Goal: Task Accomplishment & Management: Complete application form

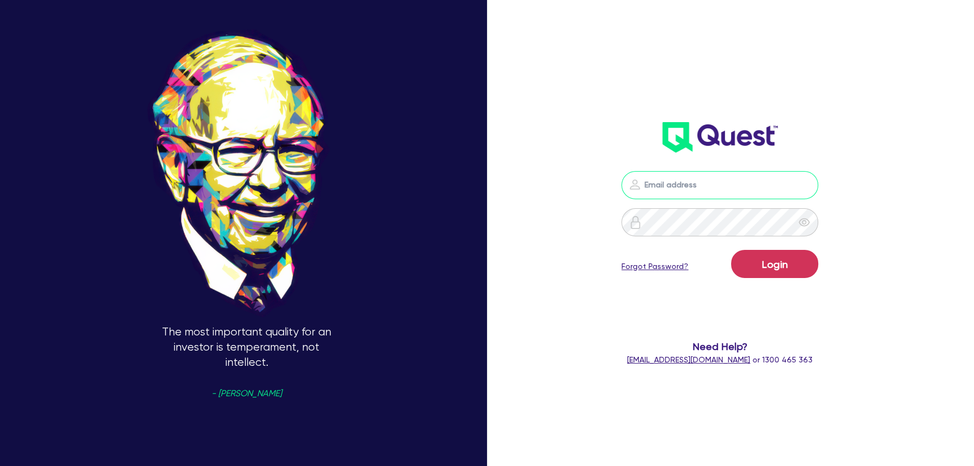
type input "[PERSON_NAME][EMAIL_ADDRESS][PERSON_NAME][DOMAIN_NAME]"
click at [757, 245] on form "joel.harding@quest.finance Login Forgot Password? Need Help? help@quest.finance…" at bounding box center [720, 268] width 258 height 195
click at [762, 262] on button "Login" at bounding box center [774, 264] width 87 height 28
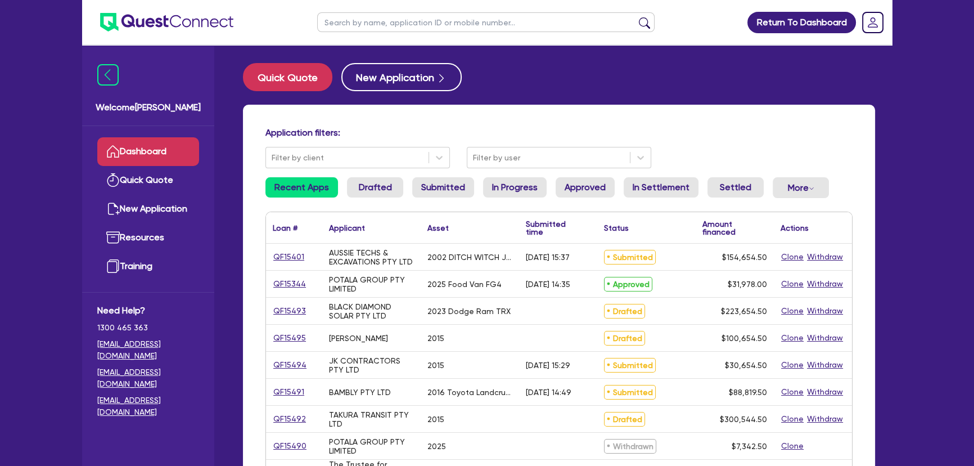
click at [417, 26] on input "text" at bounding box center [486, 22] width 338 height 20
paste input "QF14884"
type input "QF14884"
click at [636, 17] on button "submit" at bounding box center [645, 25] width 18 height 16
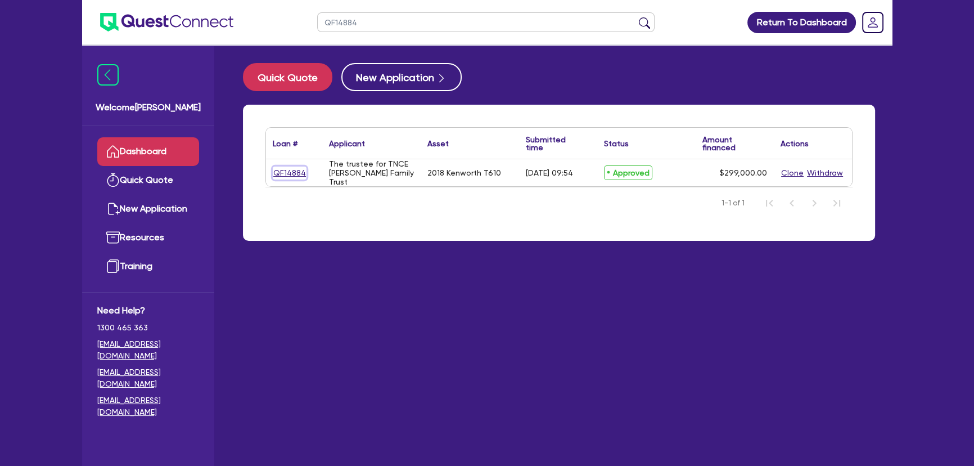
click at [298, 169] on link "QF14884" at bounding box center [290, 173] width 34 height 13
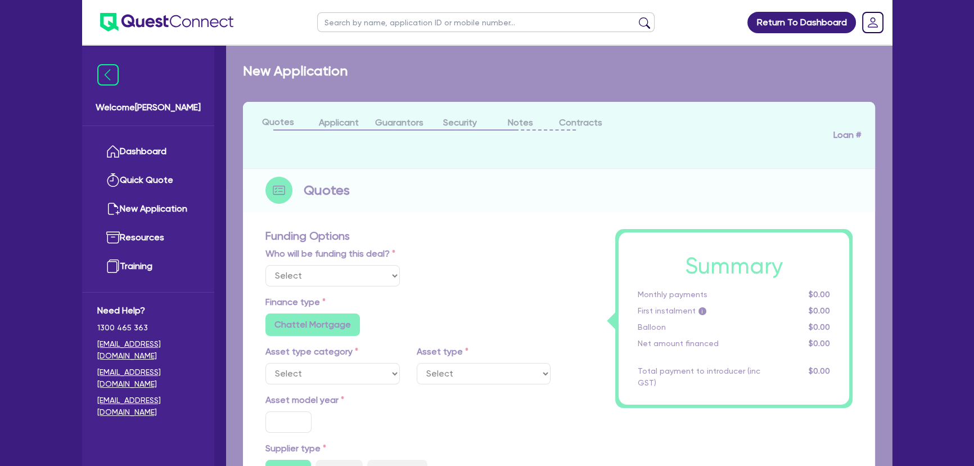
select select "Other"
select select "PRIMARY_ASSETS"
type input "2018"
radio input "true"
type input "304,000"
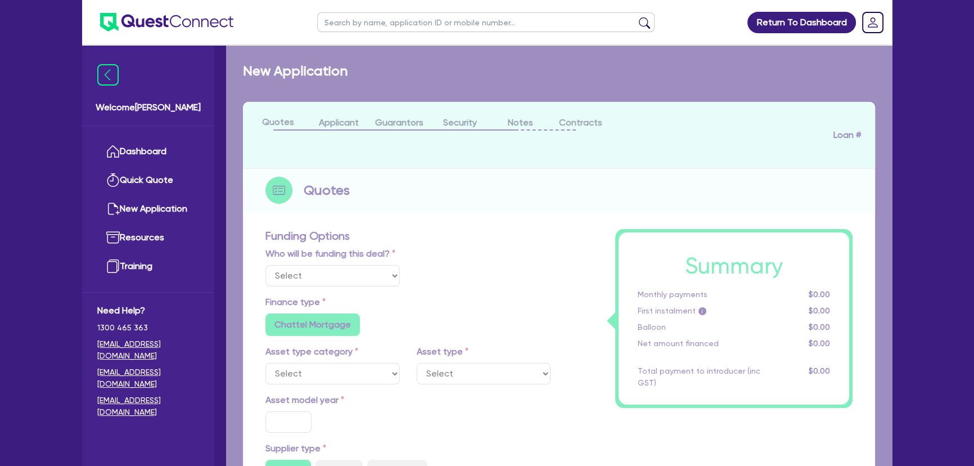
type input "5,000"
type input "2"
type input "5,980"
type input "6.2"
type input "450"
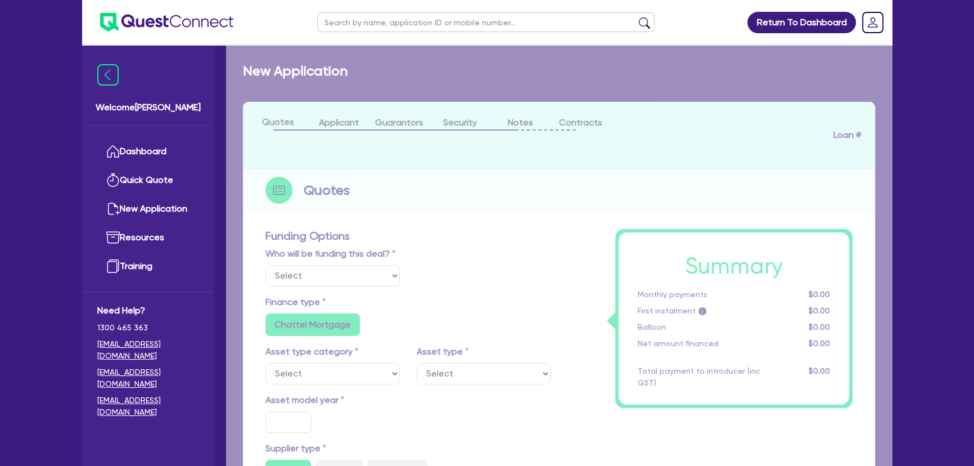
type input "100"
radio input "false"
select select "HEAVY_TRUCKS"
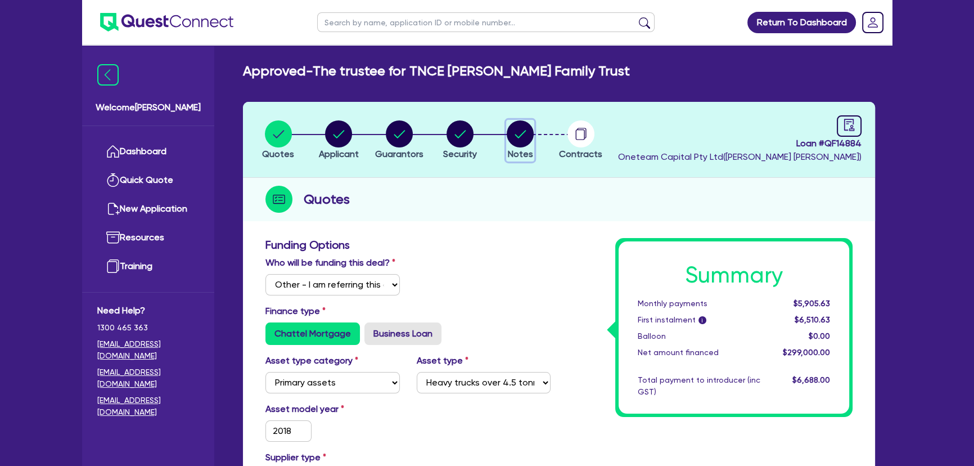
click at [515, 138] on circle "button" at bounding box center [520, 133] width 27 height 27
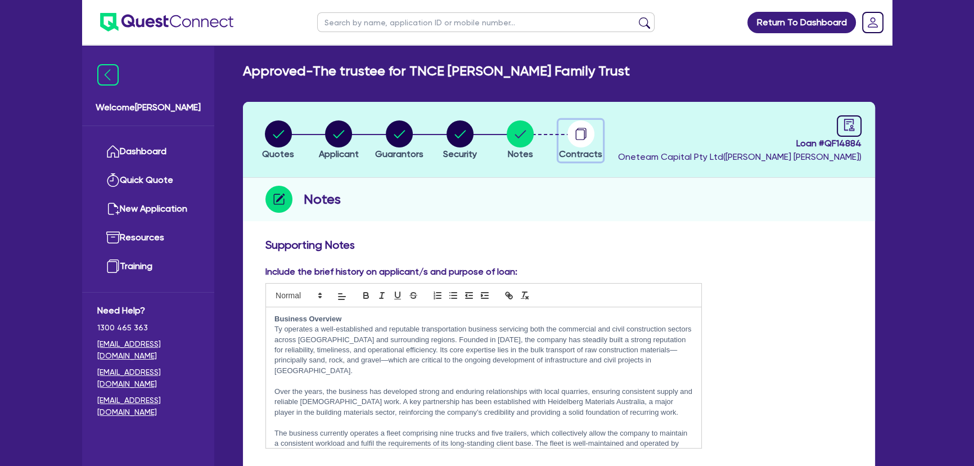
click at [590, 136] on circle "button" at bounding box center [581, 133] width 27 height 27
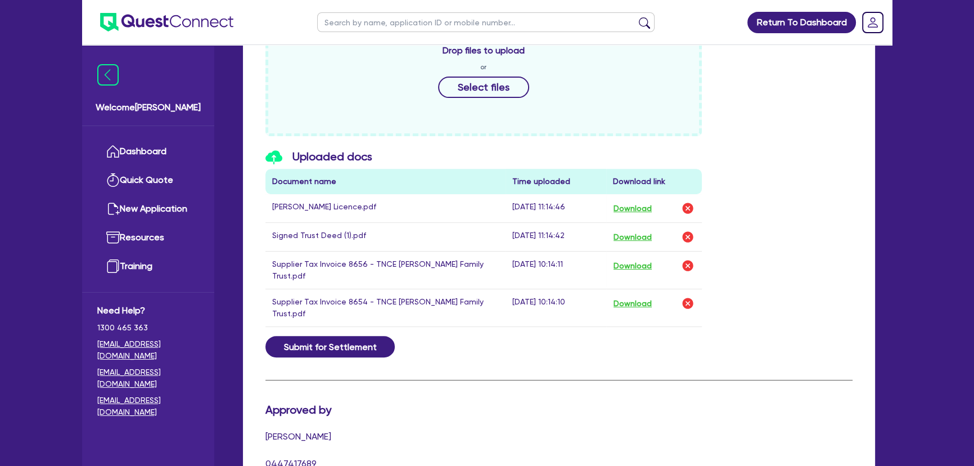
scroll to position [635, 0]
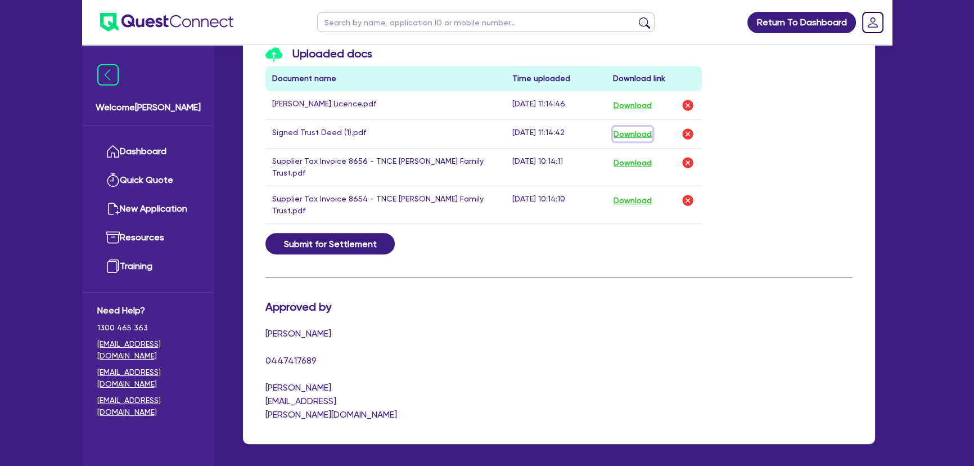
click at [636, 128] on button "Download" at bounding box center [632, 134] width 39 height 15
click at [642, 104] on button "Download" at bounding box center [632, 105] width 39 height 15
click at [159, 11] on ul at bounding box center [157, 22] width 151 height 44
click at [159, 24] on img at bounding box center [166, 22] width 133 height 19
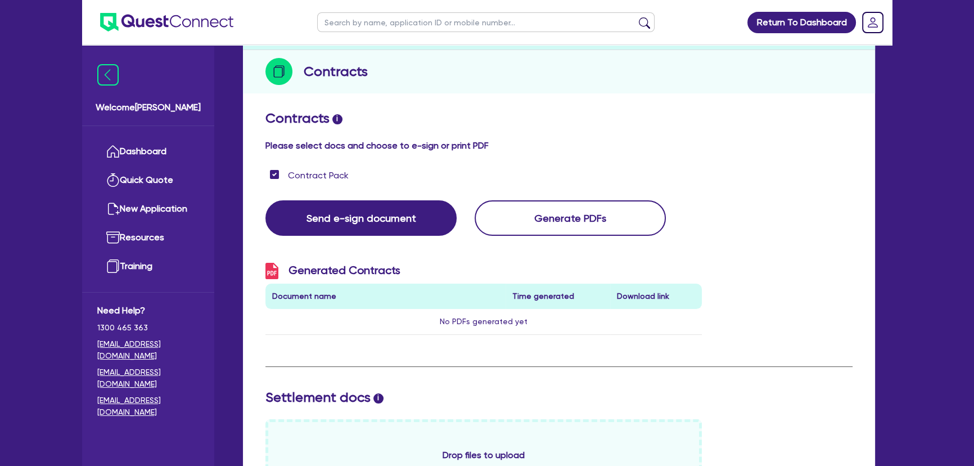
scroll to position [21, 0]
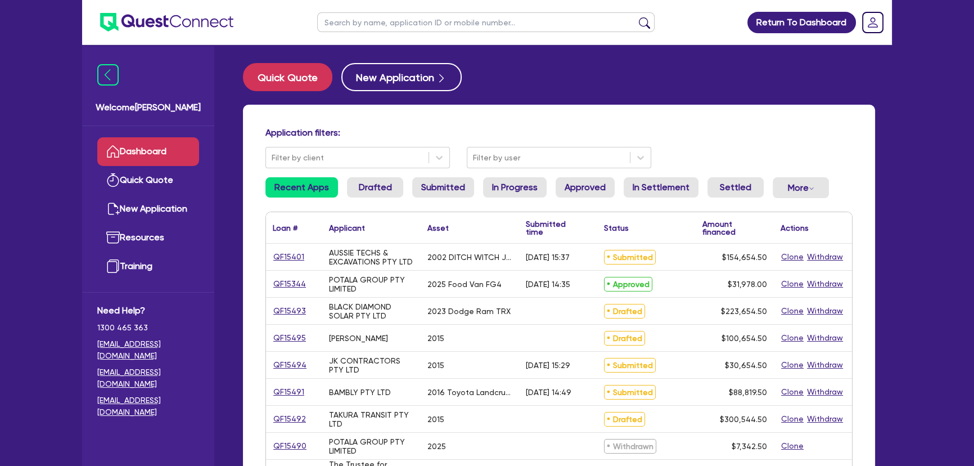
click at [417, 21] on input "text" at bounding box center [486, 22] width 338 height 20
paste input "AUSTRALIAN BOYS RENDERING AND PAINTING PTY LTD"
type input "AUSTRALIAN BOYS RENDERING AND PAINTING PTY LTD"
click at [636, 17] on button "submit" at bounding box center [645, 25] width 18 height 16
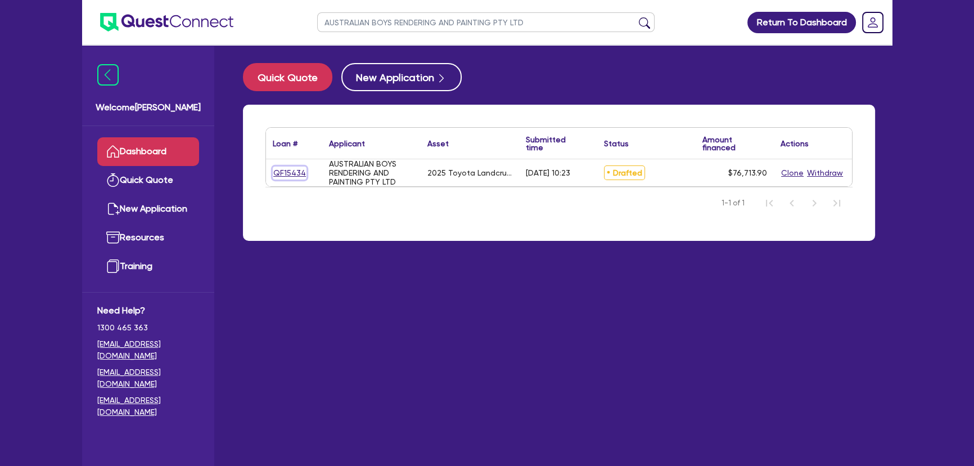
click at [290, 168] on link "QF15434" at bounding box center [290, 173] width 34 height 13
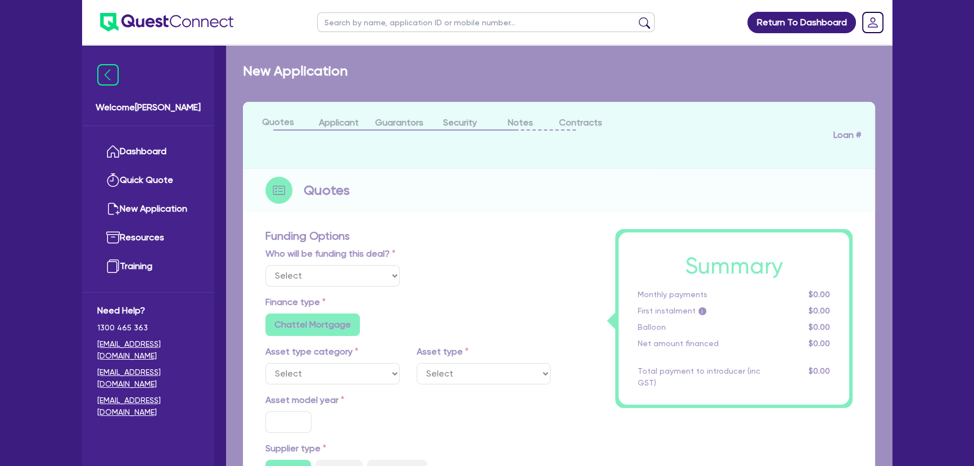
select select "Other"
select select "CARS_AND_LIGHT_TRUCKS"
type input "2025"
type input "95,000"
type input "19,000"
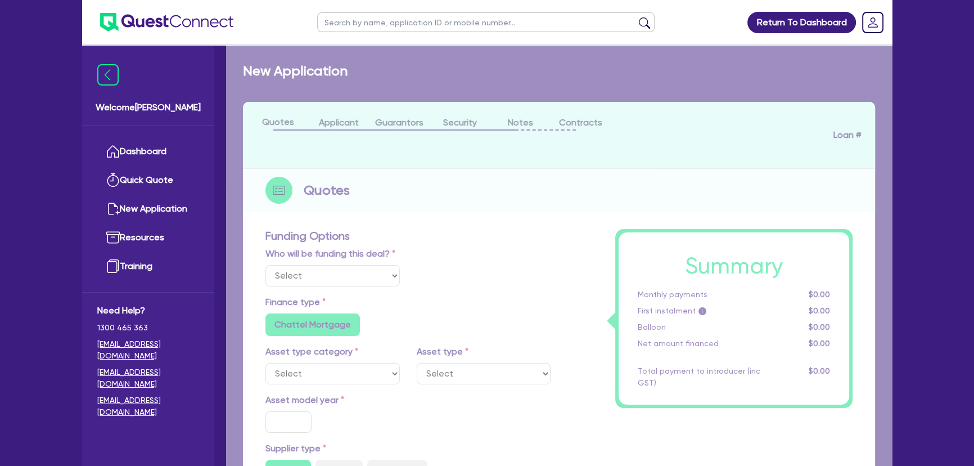
type input "4.33"
type input "3,319"
type input "9.5"
type input "649"
type input "1,000"
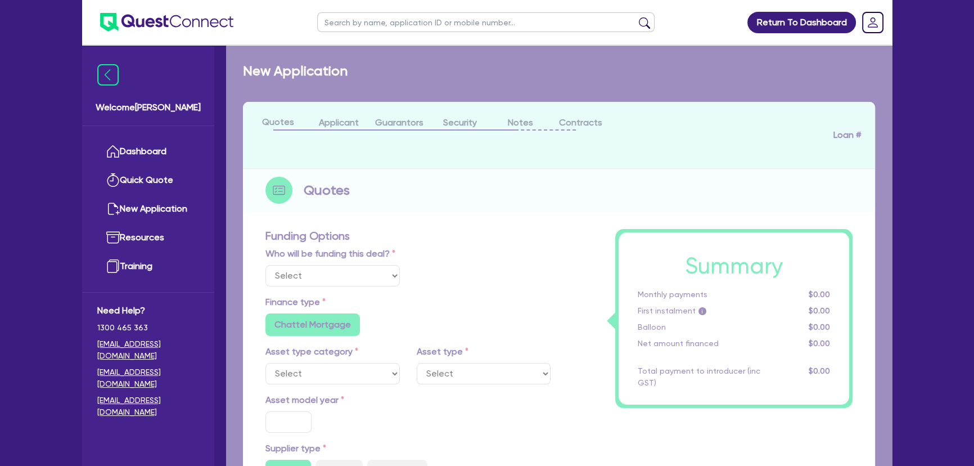
radio input "true"
radio input "false"
select select "PASSENGER_VEHICLES"
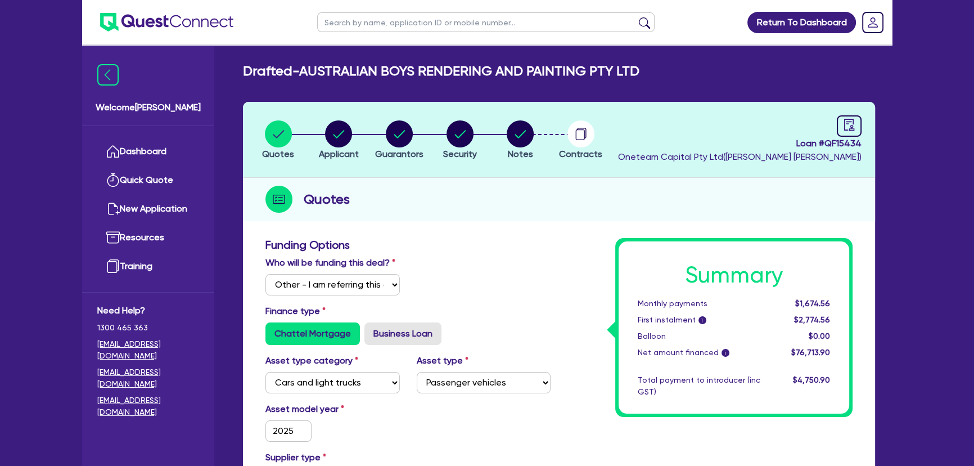
click at [361, 140] on li "Applicant" at bounding box center [339, 139] width 61 height 39
click at [350, 138] on circle "button" at bounding box center [338, 133] width 27 height 27
select select "COMPANY"
select select "BUILDING_CONSTRUCTION"
select select "TRADES_SERVICES_CONSUMERS"
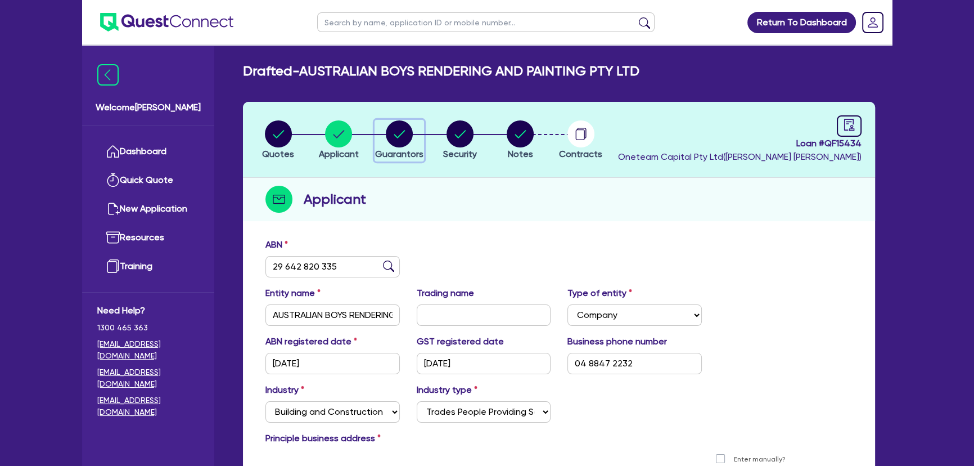
click at [413, 138] on div "button" at bounding box center [399, 133] width 48 height 27
select select "MR"
select select "SA"
select select "SINGLE"
select select "CASH"
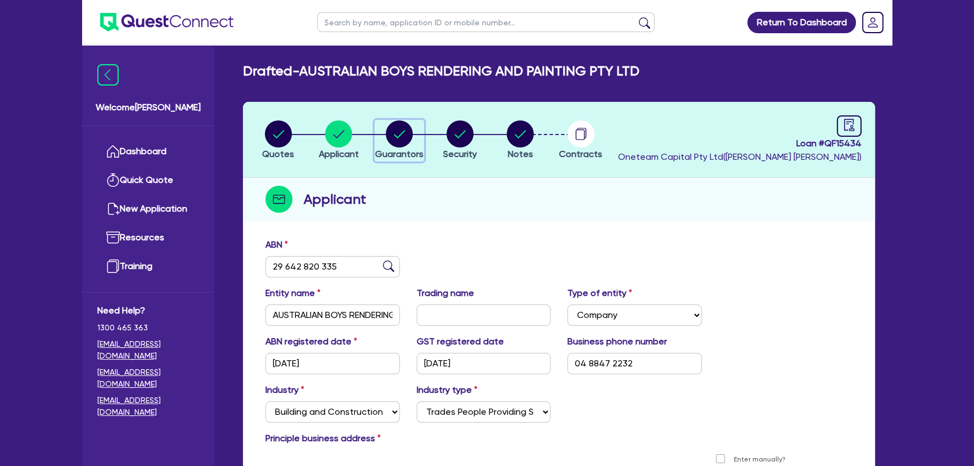
select select "VEHICLE"
select select "TRAILER"
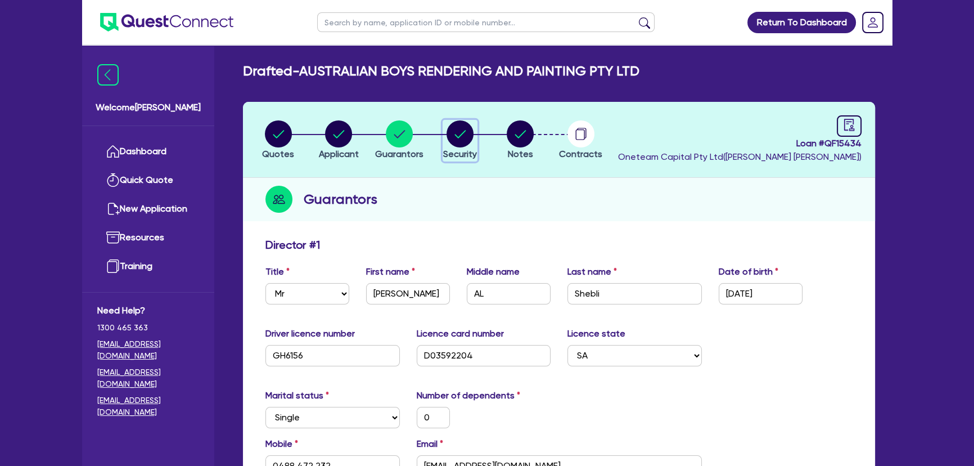
click at [452, 134] on circle "button" at bounding box center [460, 133] width 27 height 27
select select "CARS_AND_LIGHT_TRUCKS"
select select "PASSENGER_VEHICLES"
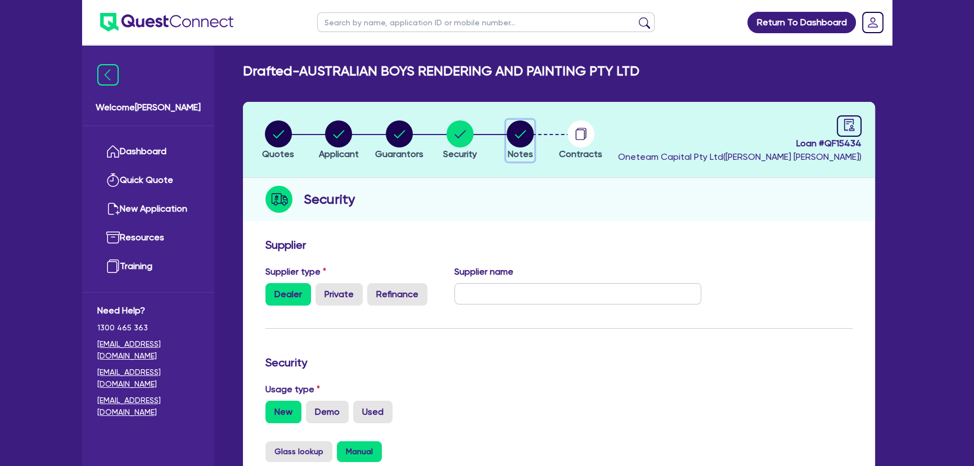
click at [522, 134] on circle "button" at bounding box center [520, 133] width 27 height 27
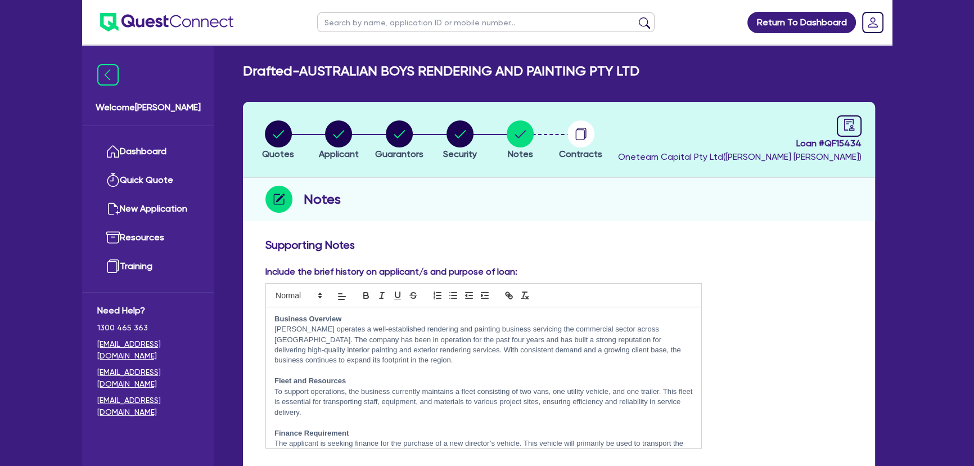
click at [374, 122] on li "Guarantors" at bounding box center [399, 139] width 61 height 39
click at [317, 127] on li "Applicant" at bounding box center [339, 139] width 61 height 39
click at [401, 129] on circle "button" at bounding box center [399, 133] width 27 height 27
select select "MR"
select select "SA"
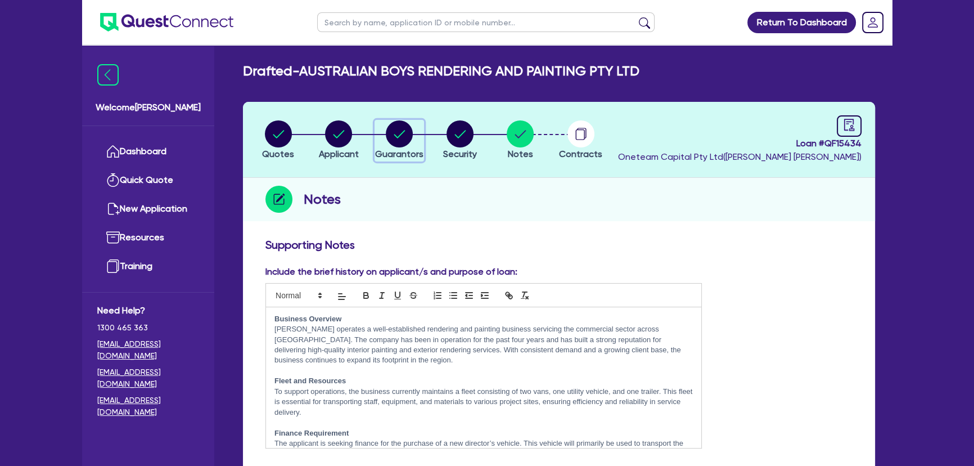
select select "SINGLE"
select select "CASH"
select select "VEHICLE"
select select "TRAILER"
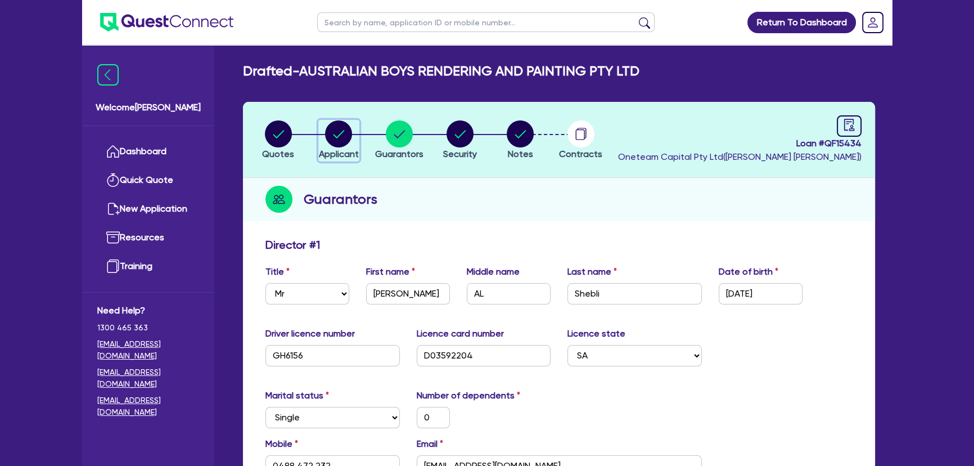
click at [340, 134] on icon "button" at bounding box center [339, 134] width 11 height 8
select select "COMPANY"
select select "BUILDING_CONSTRUCTION"
select select "TRADES_SERVICES_CONSUMERS"
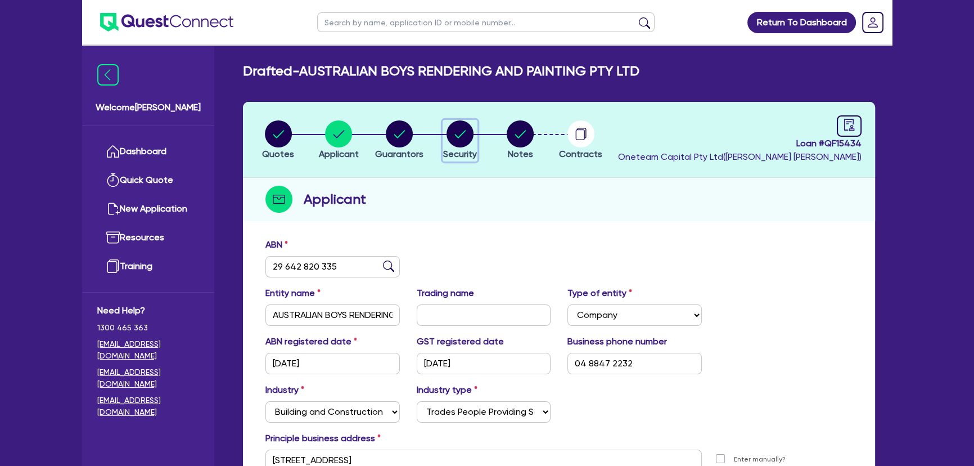
click at [447, 132] on icon "button" at bounding box center [460, 133] width 27 height 27
select select "CARS_AND_LIGHT_TRUCKS"
select select "PASSENGER_VEHICLES"
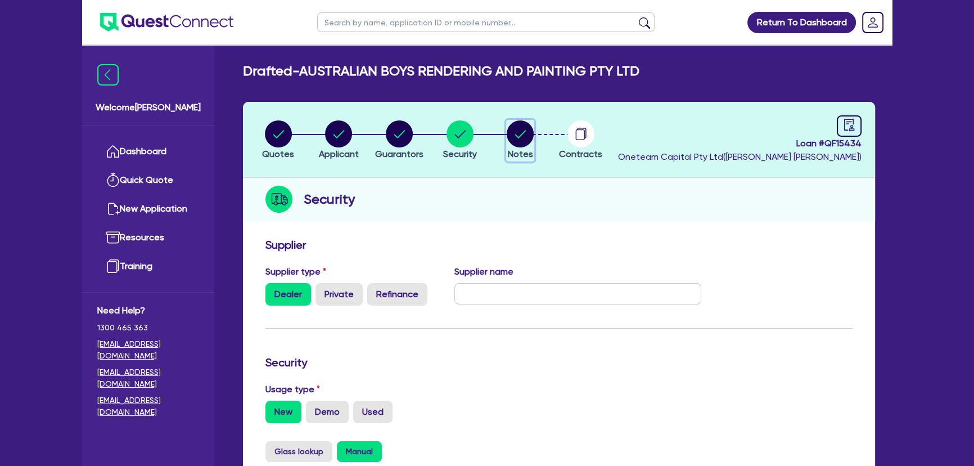
click at [507, 136] on icon "button" at bounding box center [520, 133] width 27 height 27
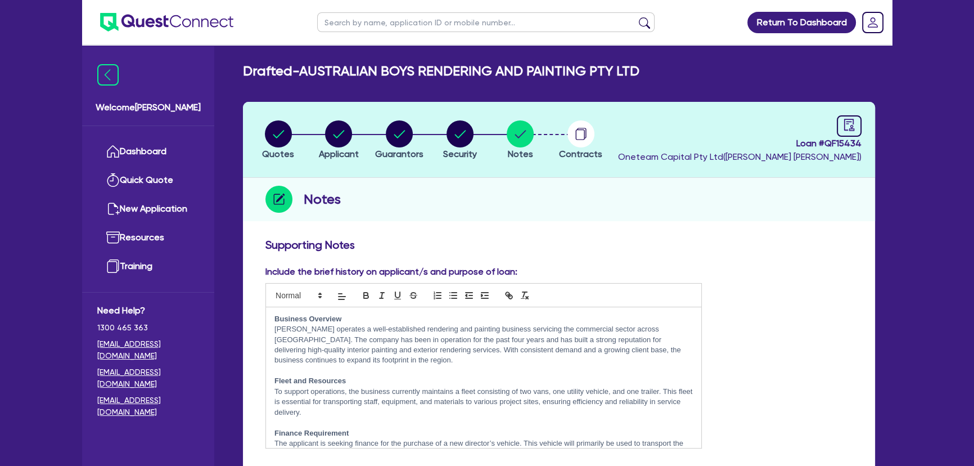
click at [383, 23] on input "text" at bounding box center [486, 22] width 338 height 20
paste input "BAMBLY PTY LTD"
type input "BAMBLY PTY LTD"
click button "submit" at bounding box center [645, 25] width 18 height 16
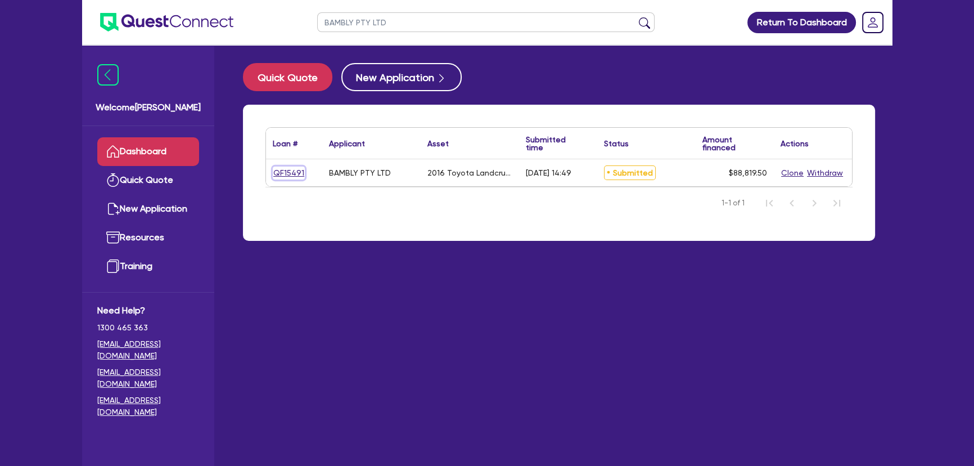
click at [283, 172] on link "QF15491" at bounding box center [289, 173] width 32 height 13
select select "Other"
select select "CARS_AND_LIGHT_TRUCKS"
select select "PASSENGER_VEHICLES"
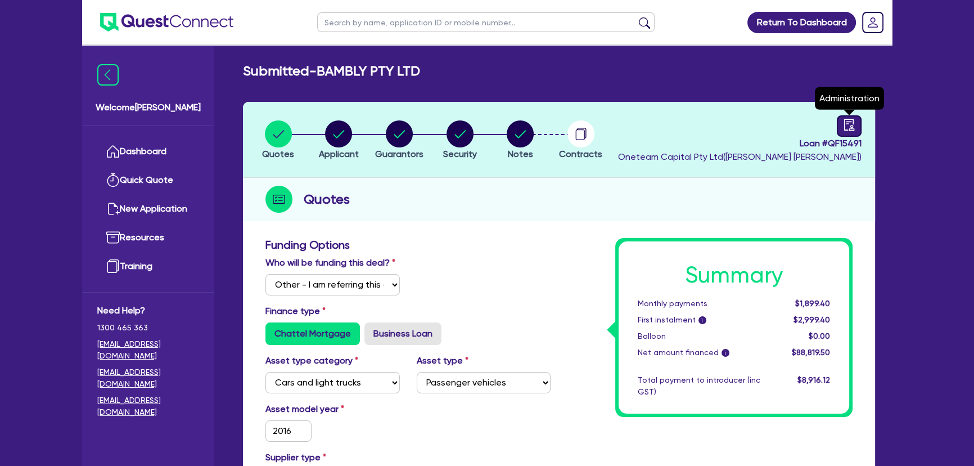
click at [853, 132] on div at bounding box center [849, 125] width 25 height 21
select select "SUBMITTED_NEW"
select select "Pepper"
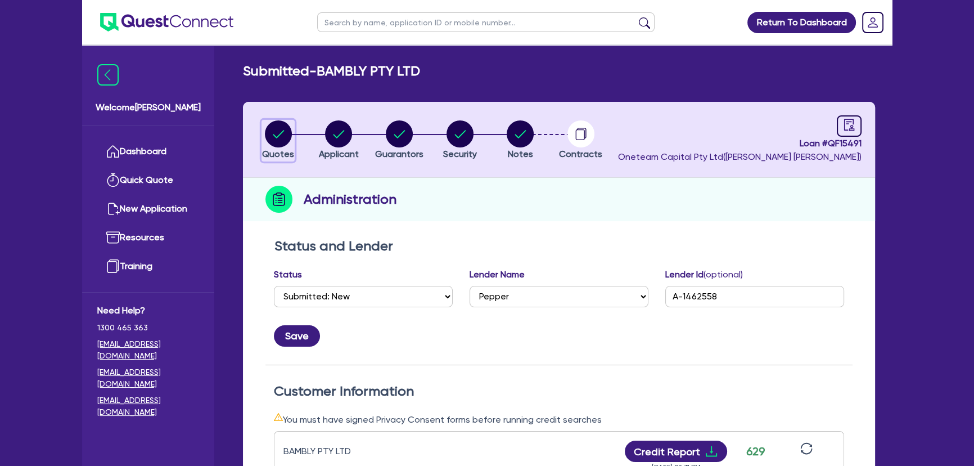
click at [278, 130] on circle "button" at bounding box center [278, 133] width 27 height 27
select select "Other"
select select "CARS_AND_LIGHT_TRUCKS"
select select "PASSENGER_VEHICLES"
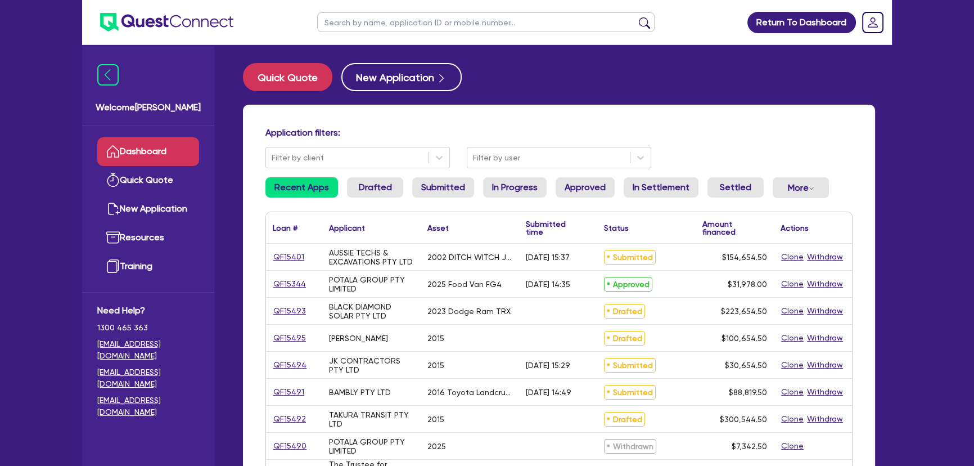
click at [391, 24] on input "text" at bounding box center [486, 22] width 338 height 20
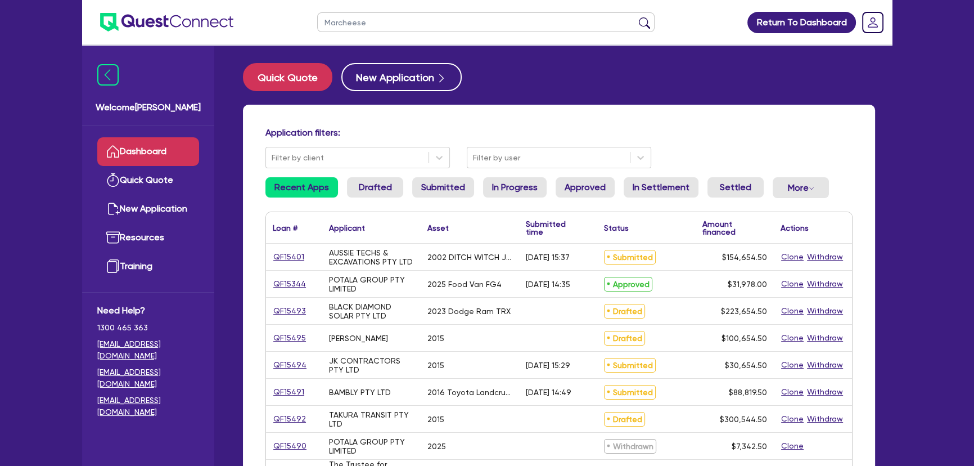
click at [636, 17] on button "submit" at bounding box center [645, 25] width 18 height 16
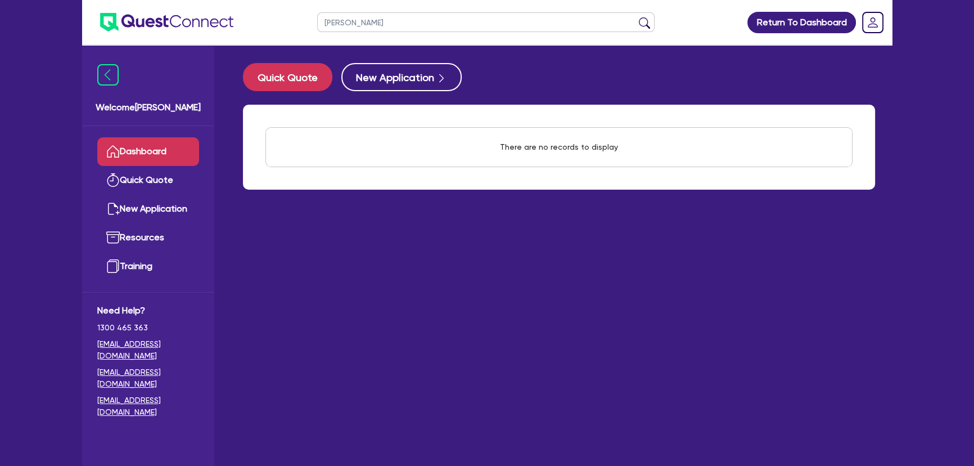
type input "[PERSON_NAME]"
click at [636, 17] on button "submit" at bounding box center [645, 25] width 18 height 16
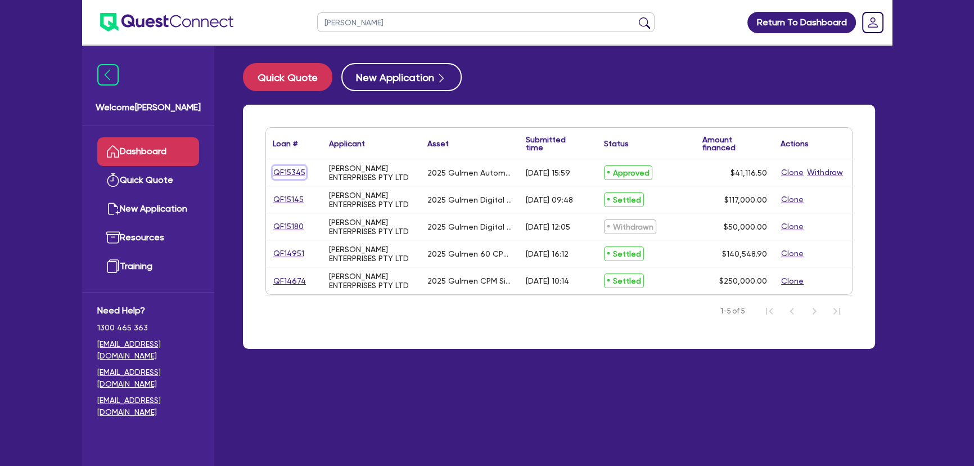
click at [284, 170] on link "QF15345" at bounding box center [289, 172] width 33 height 13
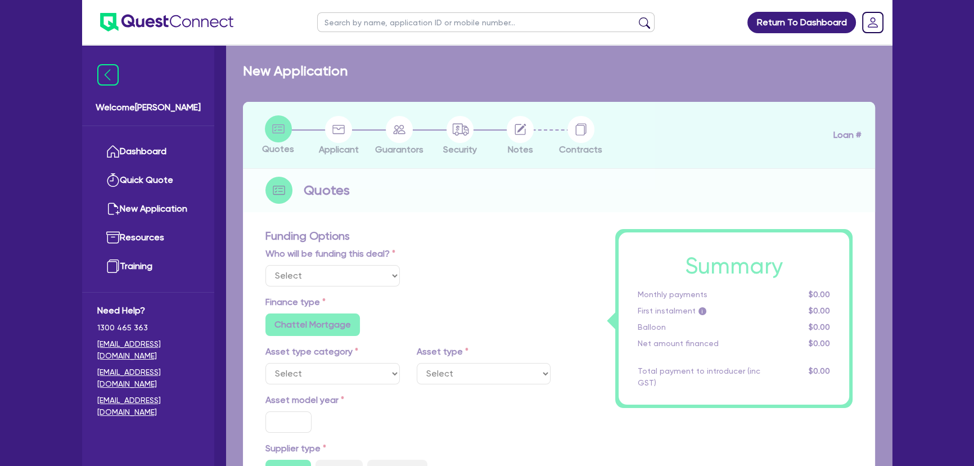
select select "Other"
select select "SECONDARY_ASSETS"
type input "2025"
radio input "true"
type input "50,000"
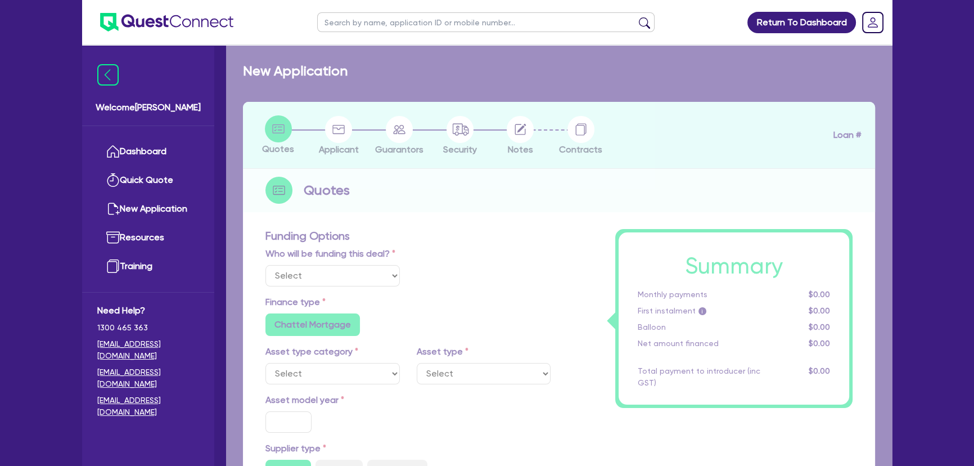
type input "10,000"
type input "8"
type input "3,289.32"
radio input "true"
type input "16.99"
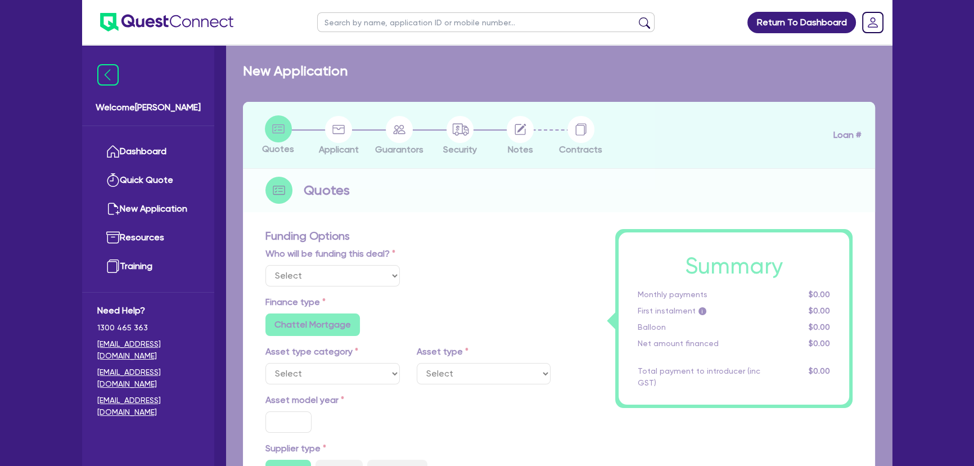
type input "1,015"
radio input "true"
radio input "false"
select select "PRINTING_AND_PACKAGING_EQUIPMENT"
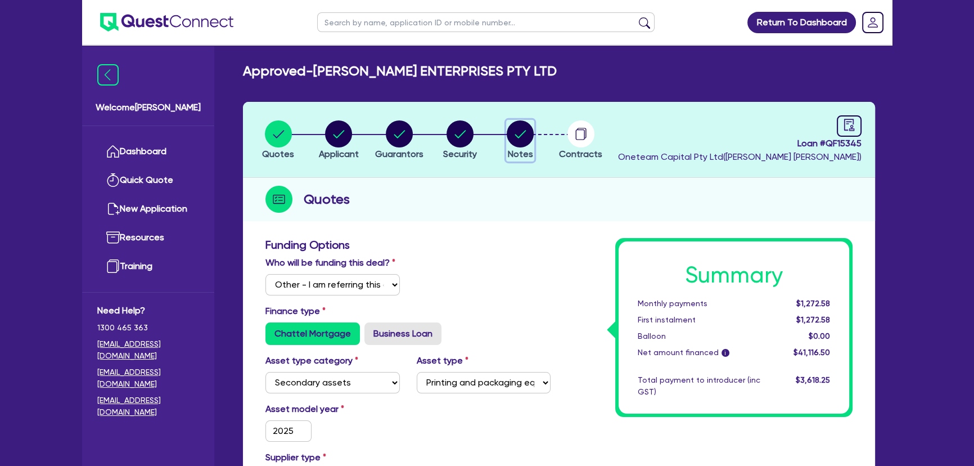
click at [515, 141] on circle "button" at bounding box center [520, 133] width 27 height 27
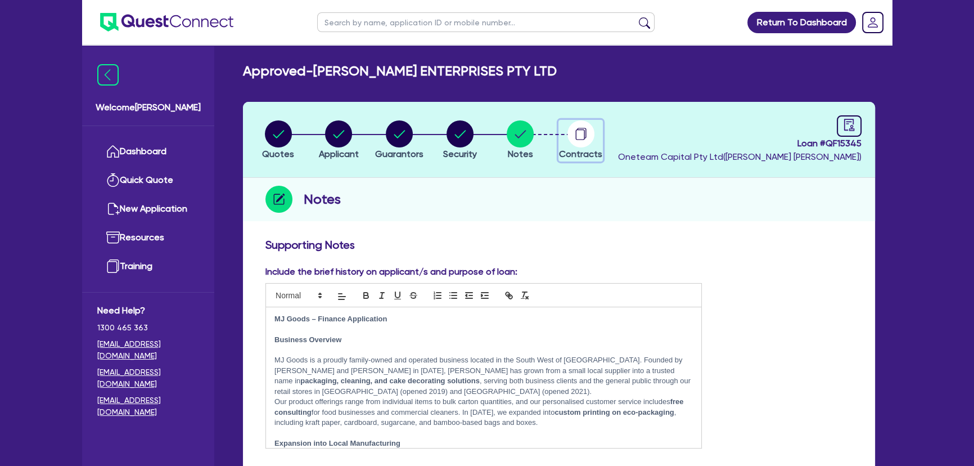
click at [588, 135] on circle "button" at bounding box center [581, 133] width 27 height 27
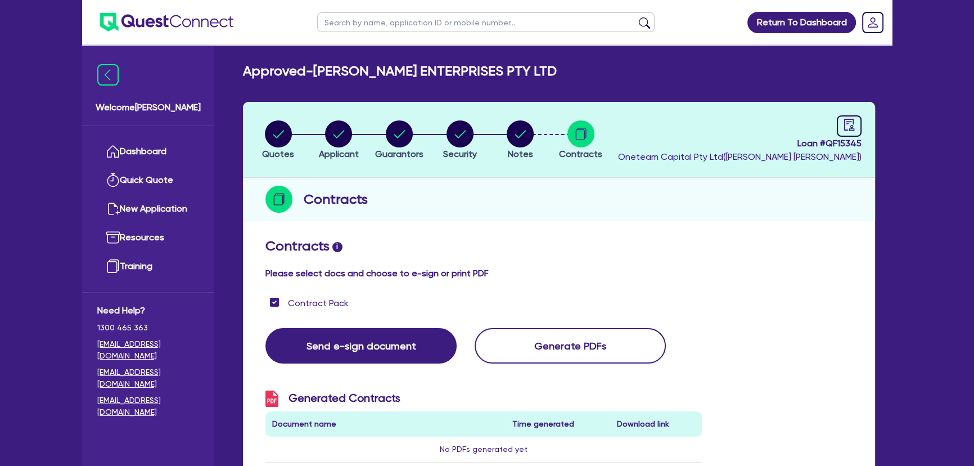
click at [536, 145] on li "Notes" at bounding box center [520, 139] width 61 height 39
click at [529, 140] on circle "button" at bounding box center [520, 133] width 27 height 27
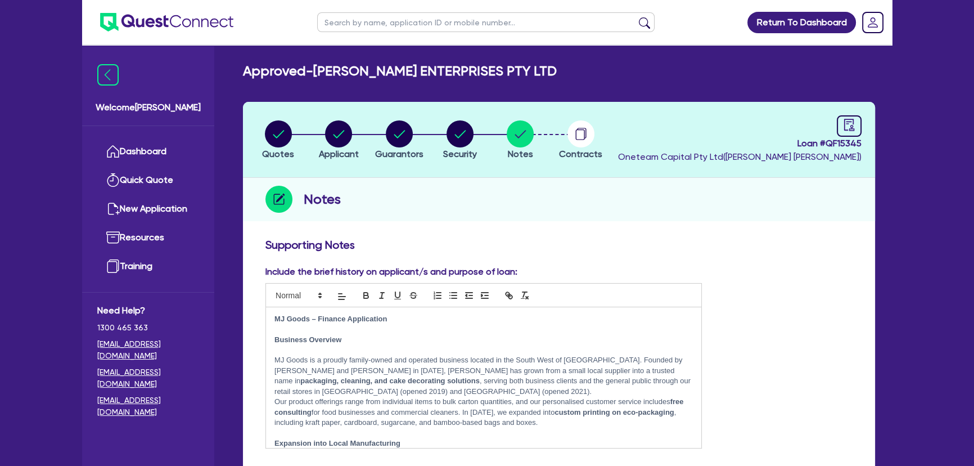
click at [422, 15] on input "text" at bounding box center [486, 22] width 338 height 20
paste input "AUSSIE TECHS & EXCAVATIONS PTY LTD"
type input "AUSSIE TECHS & EXCAVATIONS PTY LTD"
click button "submit" at bounding box center [645, 25] width 18 height 16
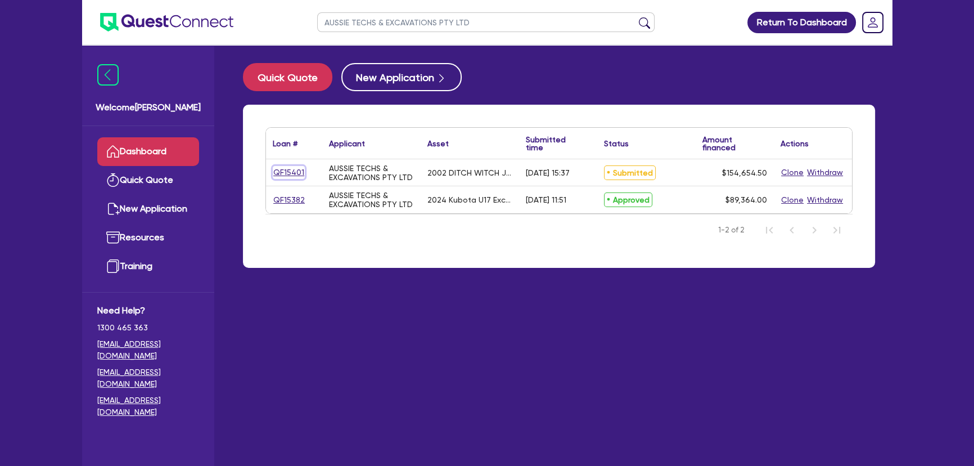
click at [286, 178] on link "QF15401" at bounding box center [289, 172] width 32 height 13
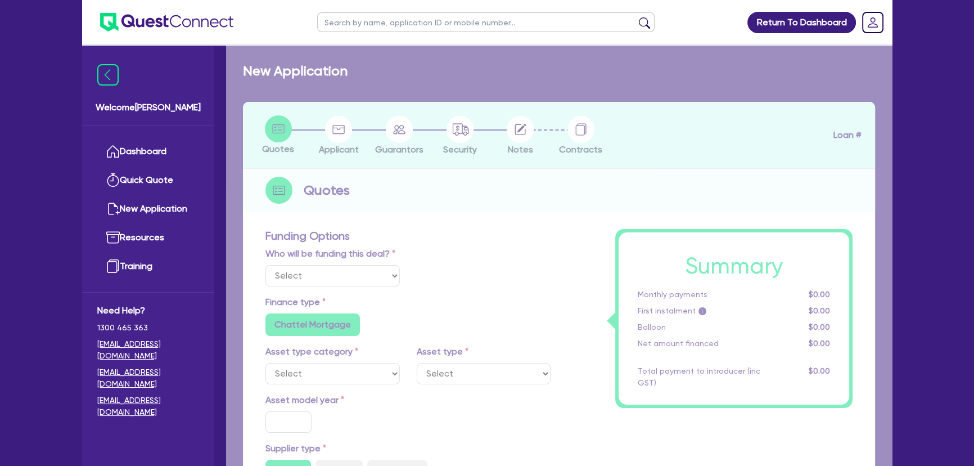
select select "Other"
select select "PRIMARY_ASSETS"
type input "2002"
radio input "false"
radio input "true"
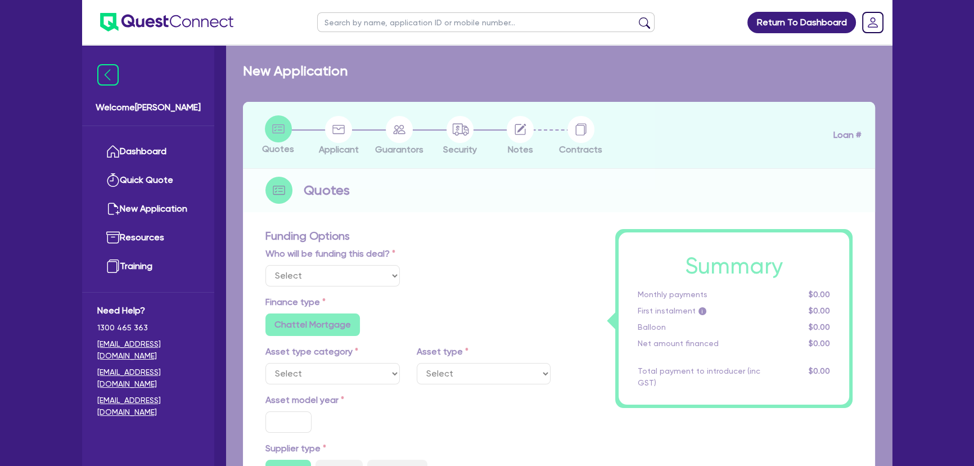
radio input "true"
type input "154,000"
type input "6"
type input "9,279.27"
type input "14.15"
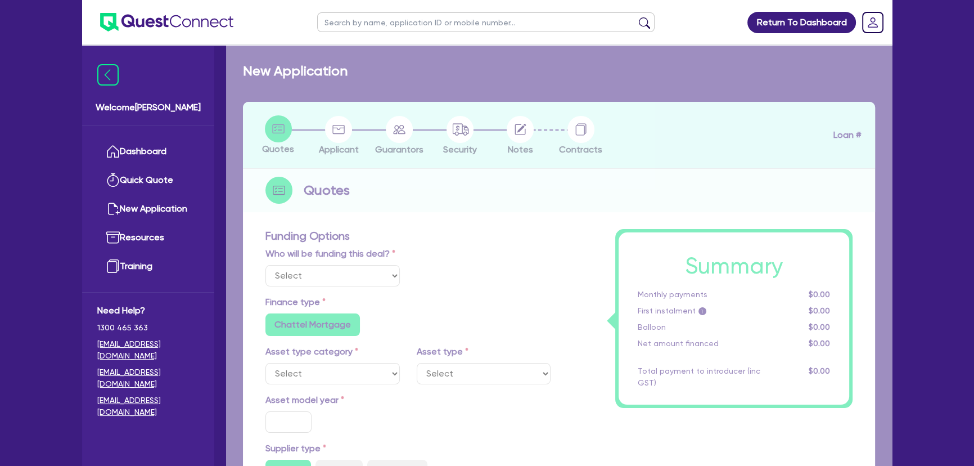
radio input "true"
radio input "false"
select select "YELLOW_GOODS_AND_EXCAVATORS"
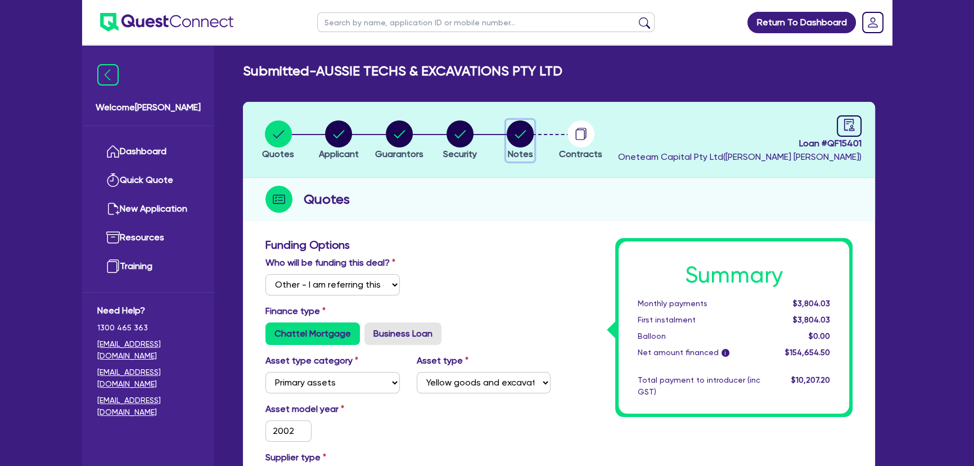
click at [524, 149] on span "Notes" at bounding box center [520, 154] width 25 height 11
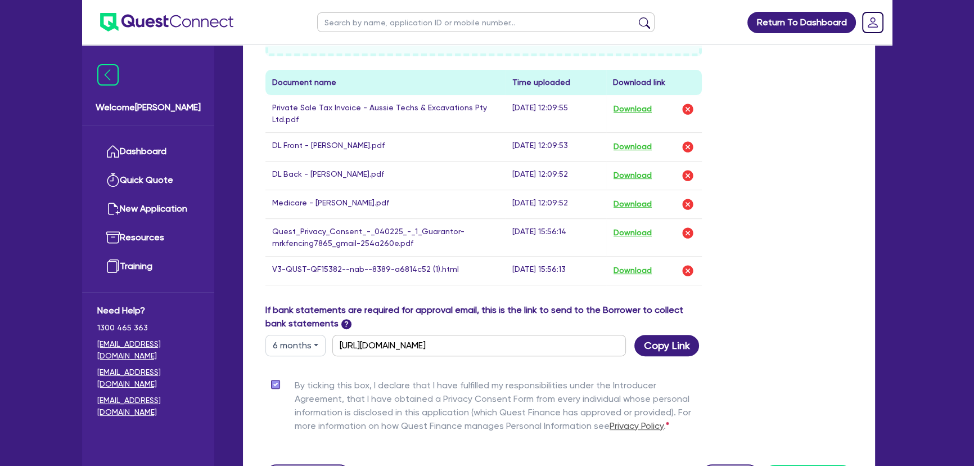
scroll to position [511, 0]
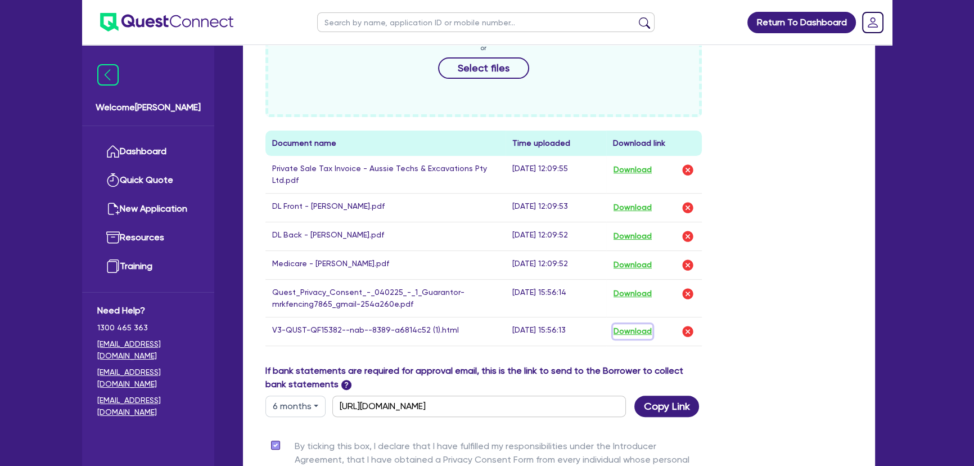
click at [648, 334] on button "Download" at bounding box center [632, 331] width 39 height 15
click at [144, 24] on img at bounding box center [166, 22] width 133 height 19
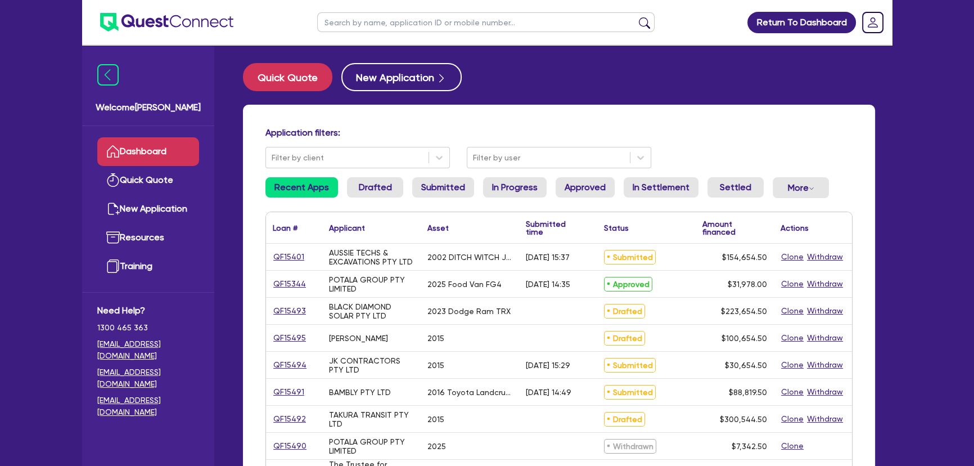
click at [352, 30] on input "text" at bounding box center [486, 22] width 338 height 20
type input "BAMBLY PTY LTD"
click at [636, 17] on button "submit" at bounding box center [645, 25] width 18 height 16
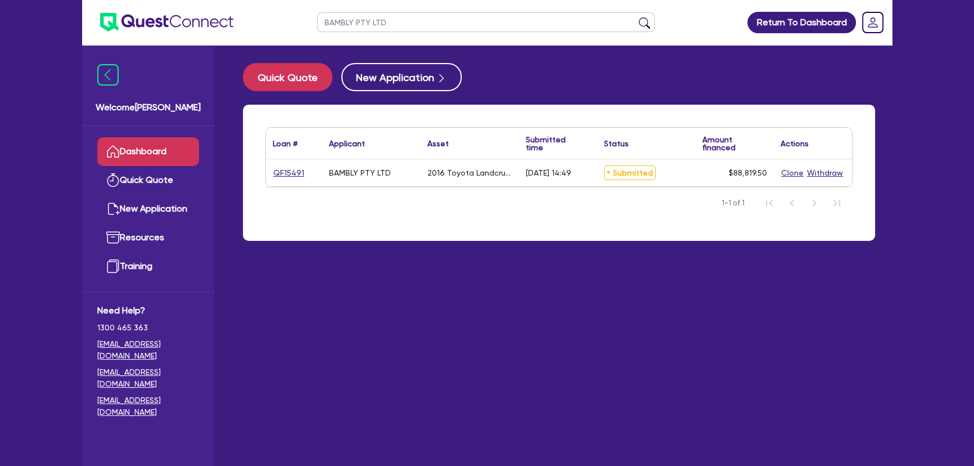
click at [280, 180] on div "QF15491" at bounding box center [294, 172] width 56 height 27
click at [281, 176] on link "QF15491" at bounding box center [289, 173] width 32 height 13
select select "Other"
select select "CARS_AND_LIGHT_TRUCKS"
select select "PASSENGER_VEHICLES"
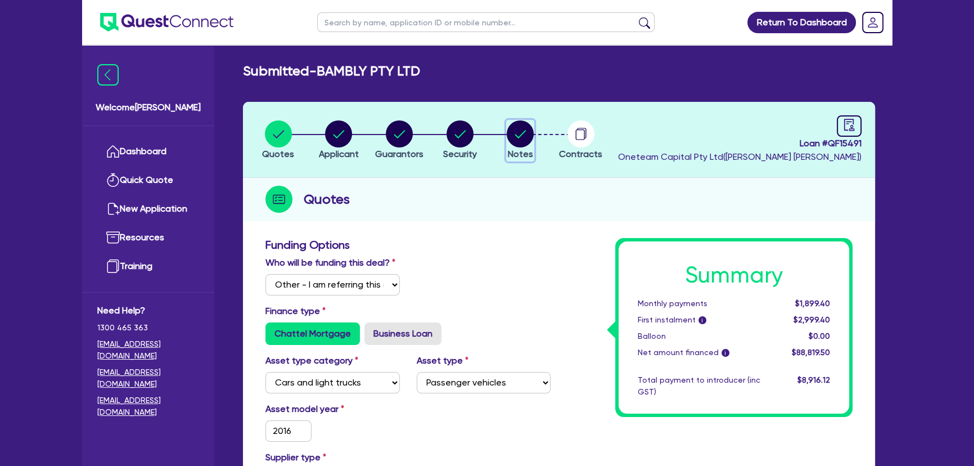
click at [532, 133] on circle "button" at bounding box center [520, 133] width 27 height 27
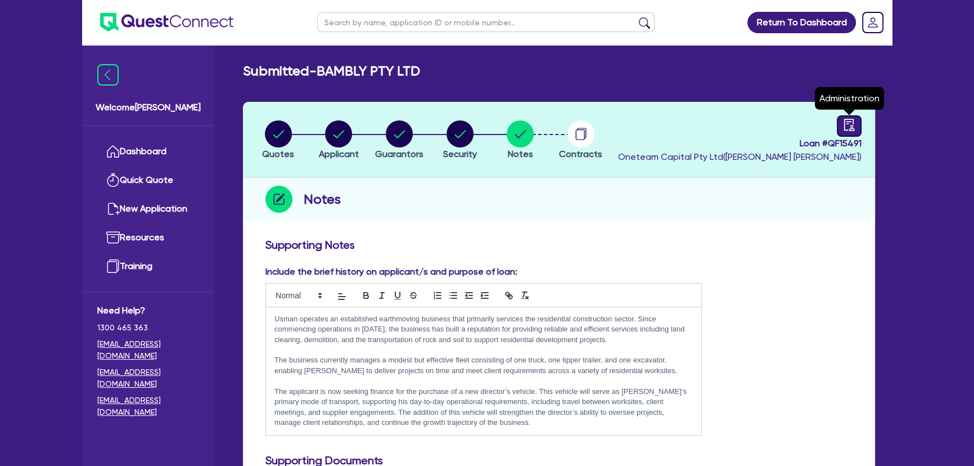
click at [849, 127] on icon "audit" at bounding box center [849, 125] width 12 height 12
select select "SUBMITTED_NEW"
select select "Pepper"
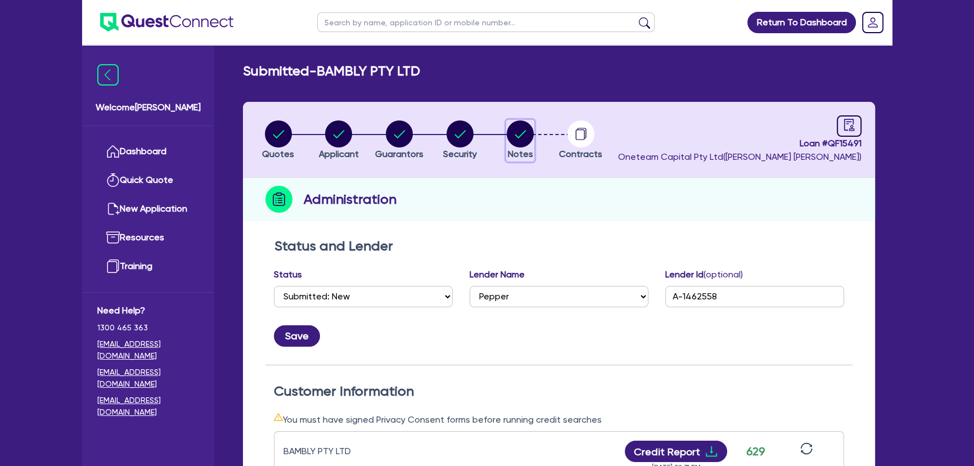
click at [530, 137] on circle "button" at bounding box center [520, 133] width 27 height 27
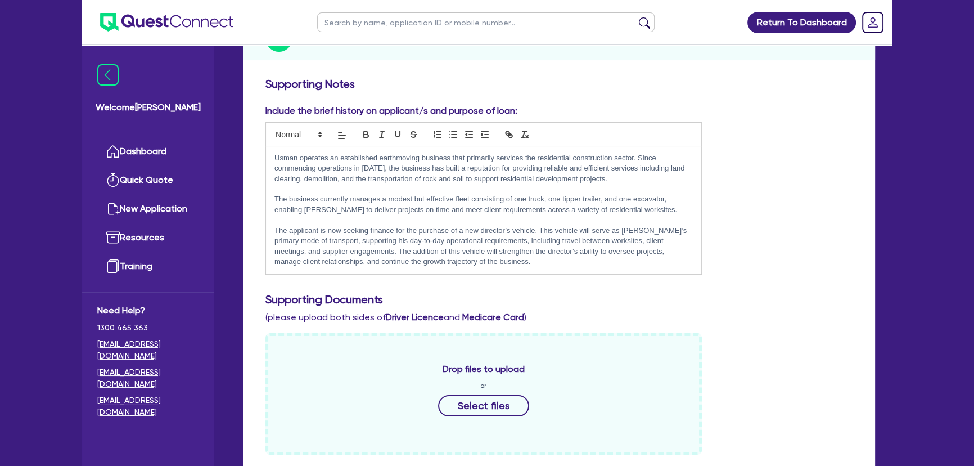
scroll to position [307, 0]
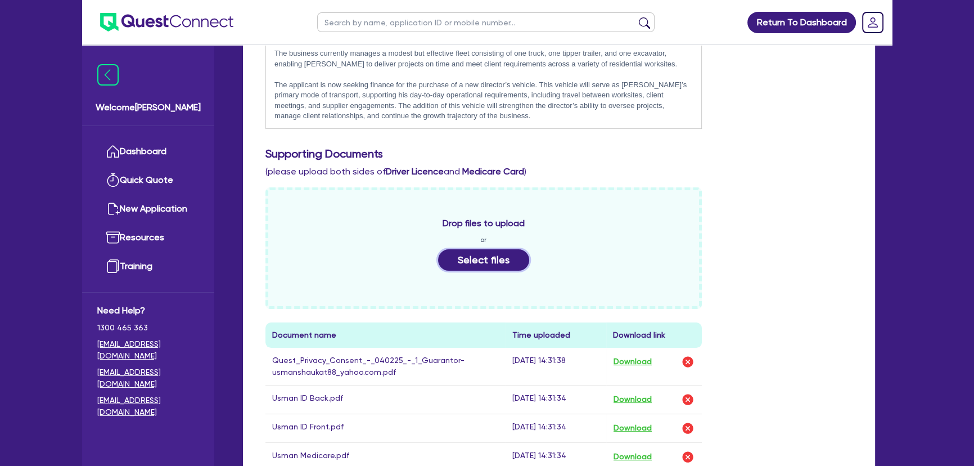
click at [516, 264] on button "Select files" at bounding box center [483, 259] width 91 height 21
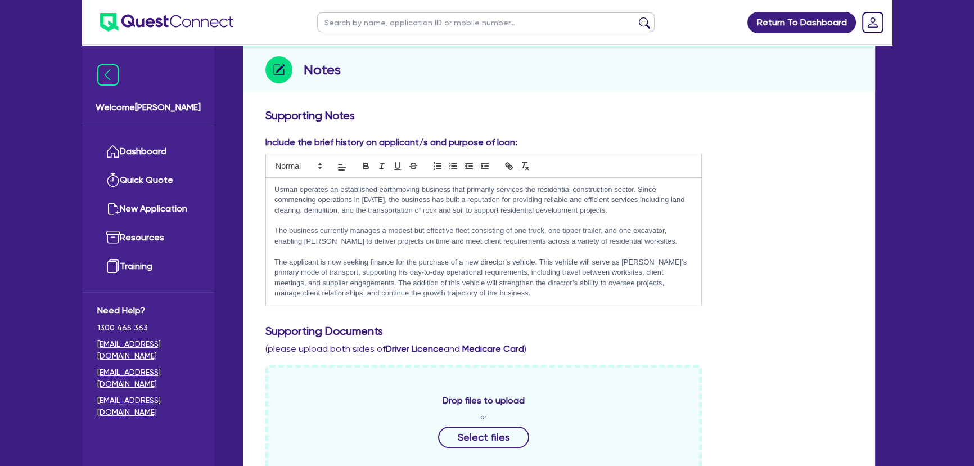
scroll to position [0, 0]
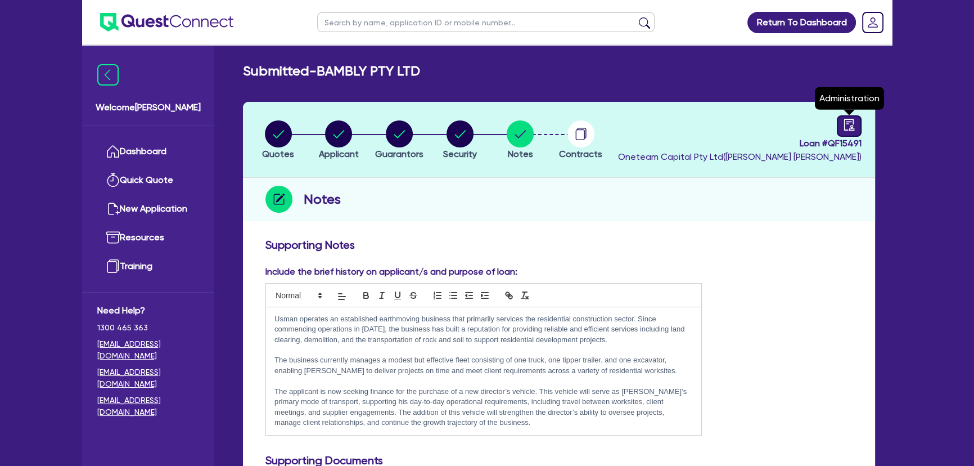
click at [849, 129] on icon "audit" at bounding box center [849, 125] width 12 height 12
select select "SUBMITTED_NEW"
select select "Pepper"
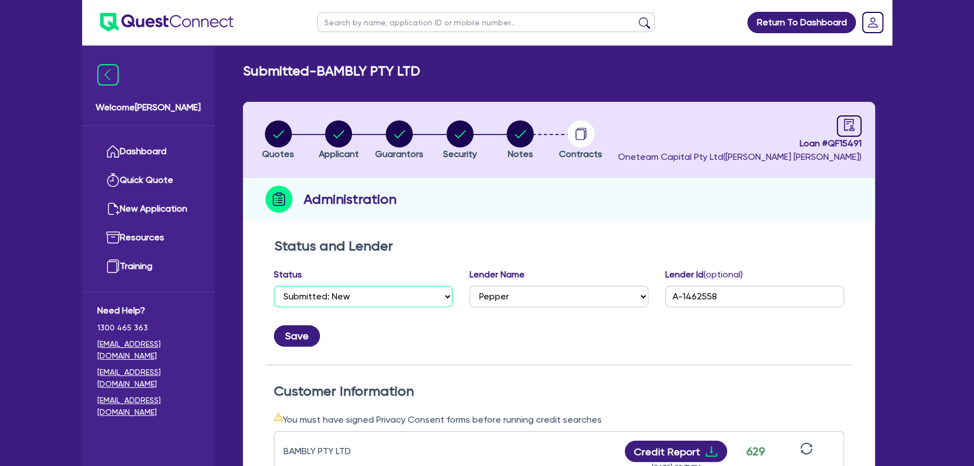
click at [406, 305] on select "Select Quoted Drafted: New Drafted: Amended Submitted: New Submitted: Amended I…" at bounding box center [363, 296] width 179 height 21
select select "APPROVED_WAITING_FOR_MORE_INFO"
click at [274, 286] on select "Select Quoted Drafted: New Drafted: Amended Submitted: New Submitted: Amended I…" at bounding box center [363, 296] width 179 height 21
click at [304, 325] on button "Save" at bounding box center [297, 335] width 46 height 21
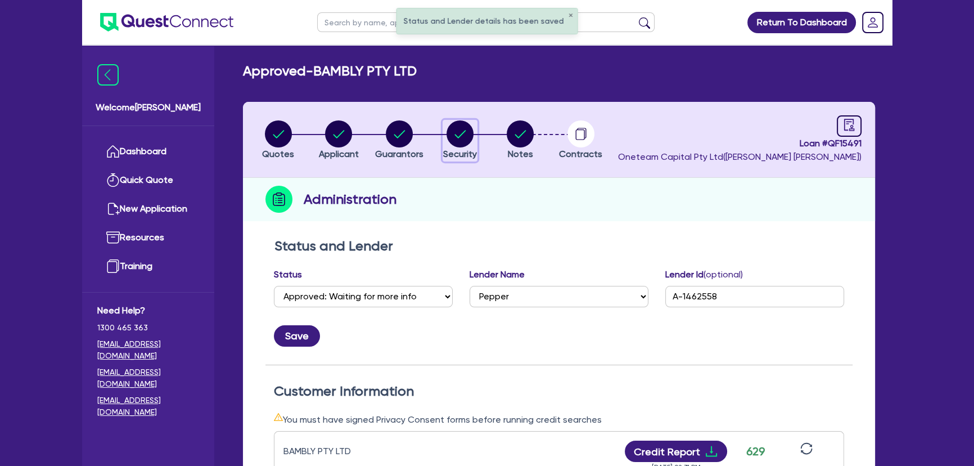
click at [473, 141] on icon "button" at bounding box center [460, 133] width 27 height 27
select select "CARS_AND_LIGHT_TRUCKS"
select select "PASSENGER_VEHICLES"
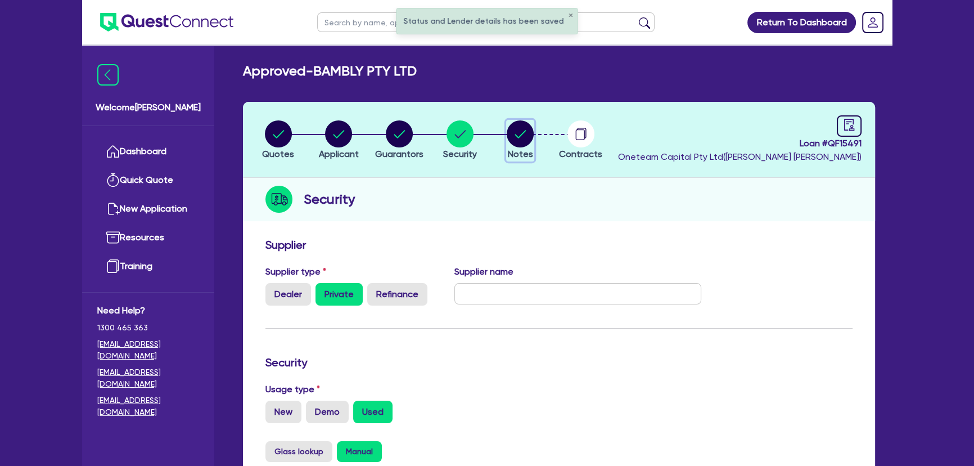
click at [521, 128] on circle "button" at bounding box center [520, 133] width 27 height 27
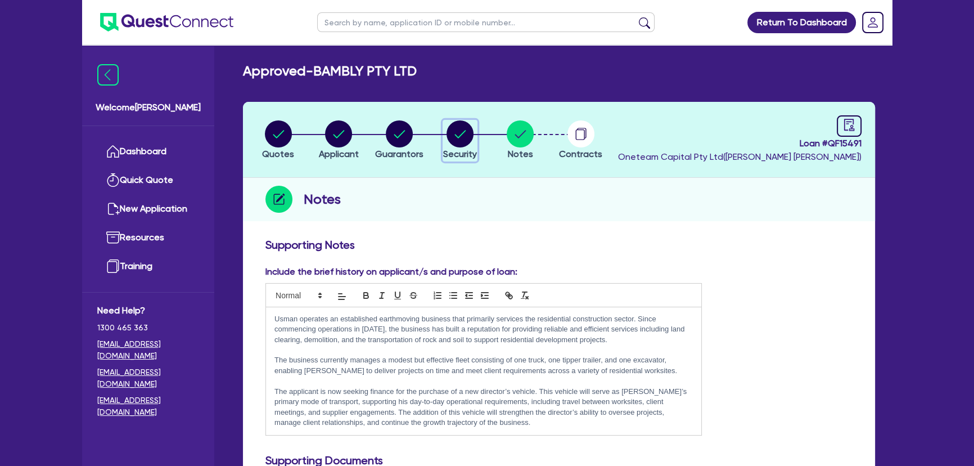
click at [458, 149] on span "Security" at bounding box center [460, 154] width 34 height 11
select select "CARS_AND_LIGHT_TRUCKS"
select select "PASSENGER_VEHICLES"
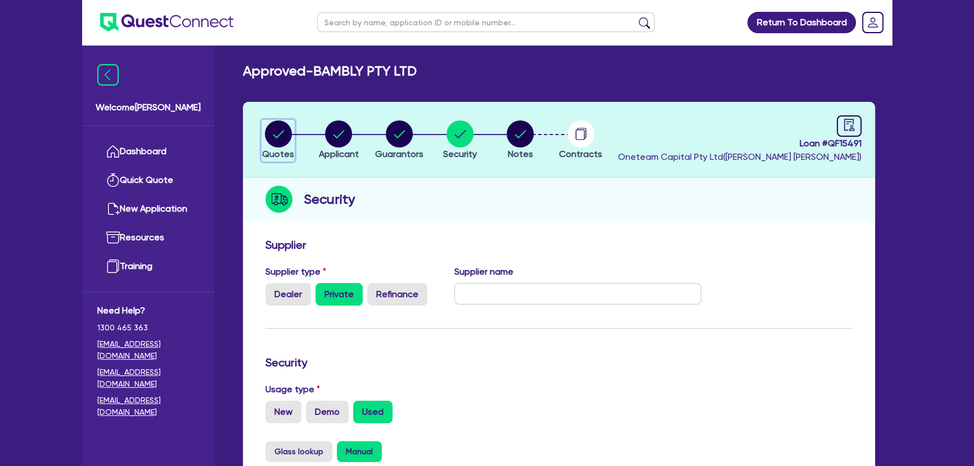
click at [286, 142] on circle "button" at bounding box center [278, 133] width 27 height 27
select select "Other"
select select "CARS_AND_LIGHT_TRUCKS"
select select "PASSENGER_VEHICLES"
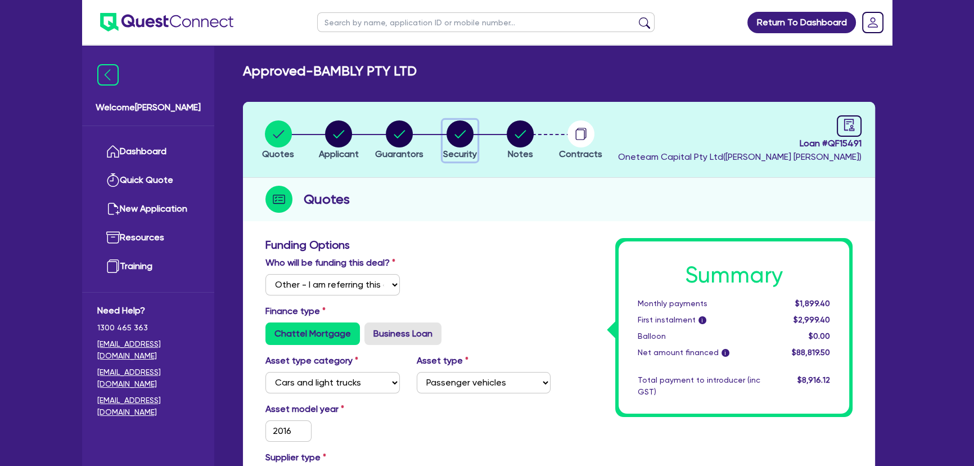
click at [464, 132] on icon "button" at bounding box center [460, 134] width 11 height 8
select select "CARS_AND_LIGHT_TRUCKS"
select select "PASSENGER_VEHICLES"
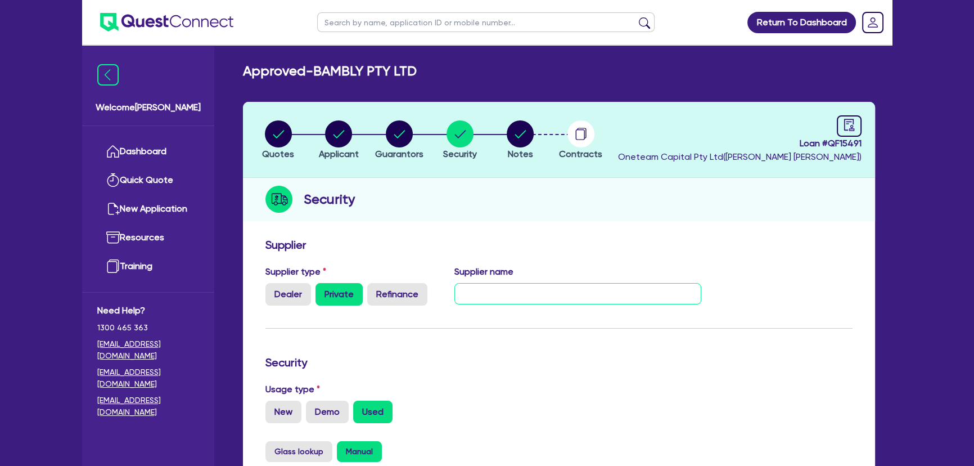
click at [569, 296] on input "text" at bounding box center [579, 293] width 248 height 21
paste input "Muhammad Ismail"
click at [564, 300] on input "Muhammad Ismail -" at bounding box center [579, 293] width 248 height 21
paste input "0431 141 178"
click at [604, 290] on input "Muhammad Ismail - 0431 141 178" at bounding box center [579, 293] width 248 height 21
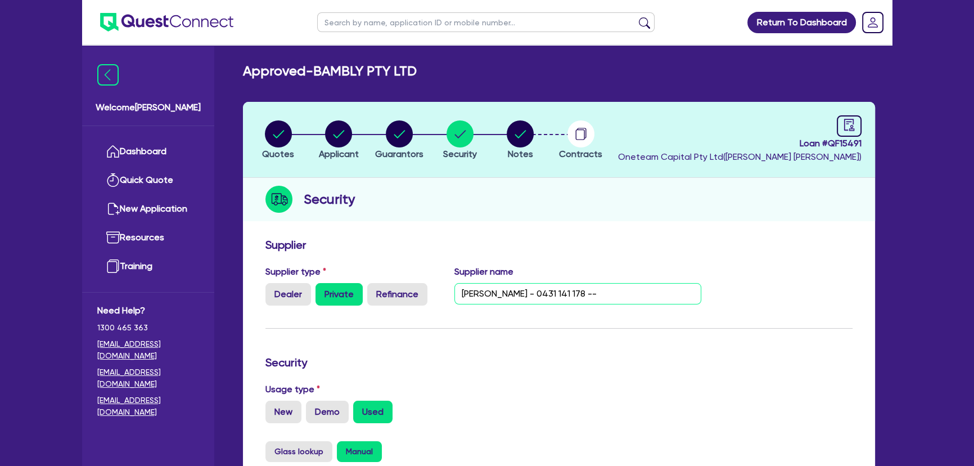
paste input "admin@allismconstructionservices.com.au"
click at [602, 294] on input "Muhammad Ismail - 0431 141 178 --admin@allismconstructionservices.com.au" at bounding box center [579, 293] width 248 height 21
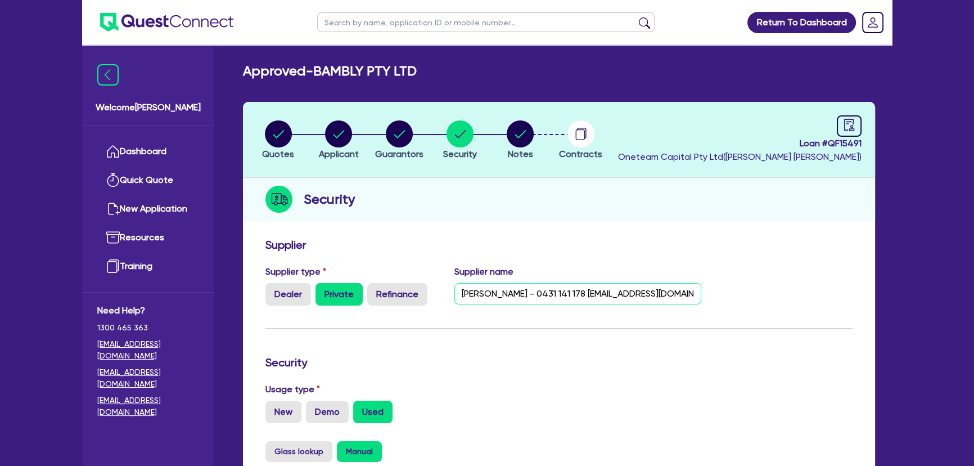
type input "Muhammad Ismail - 0431 141 178 -admin@allismconstructionservices.com.au"
drag, startPoint x: 793, startPoint y: 145, endPoint x: 879, endPoint y: 145, distance: 85.5
click at [879, 145] on div "Quotes Applicant Guarantors Security Notes Contracts Loan # QF15491 Oneteam Cap…" at bounding box center [559, 456] width 649 height 709
copy span "Loan # QF15491"
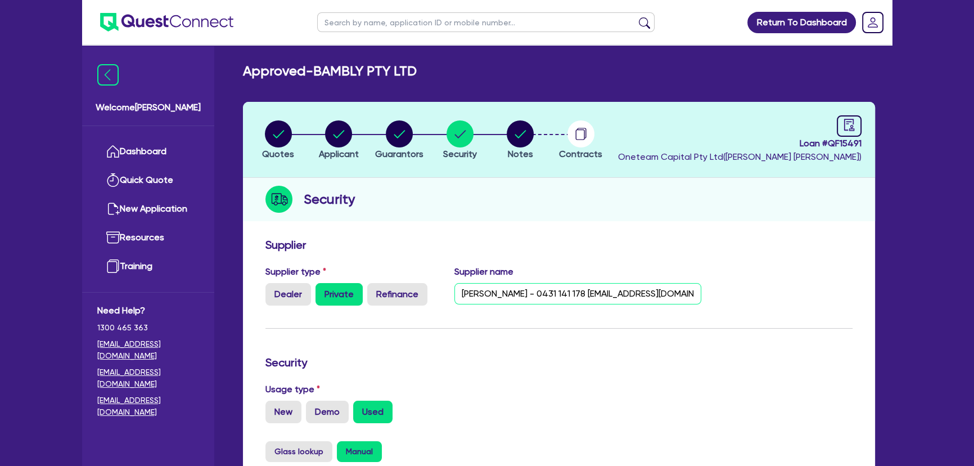
scroll to position [0, 79]
drag, startPoint x: 456, startPoint y: 293, endPoint x: 743, endPoint y: 293, distance: 286.3
click at [743, 293] on div "Supplier type Dealer Private Refinance Supplier name Muhammad Ismail - 0431 141…" at bounding box center [559, 290] width 604 height 50
click at [366, 145] on li "Applicant" at bounding box center [339, 139] width 61 height 39
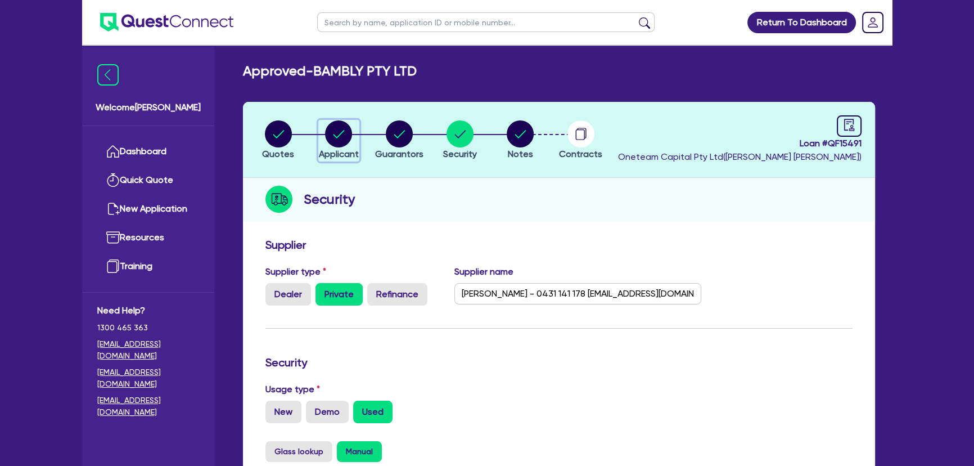
click at [347, 143] on circle "button" at bounding box center [338, 133] width 27 height 27
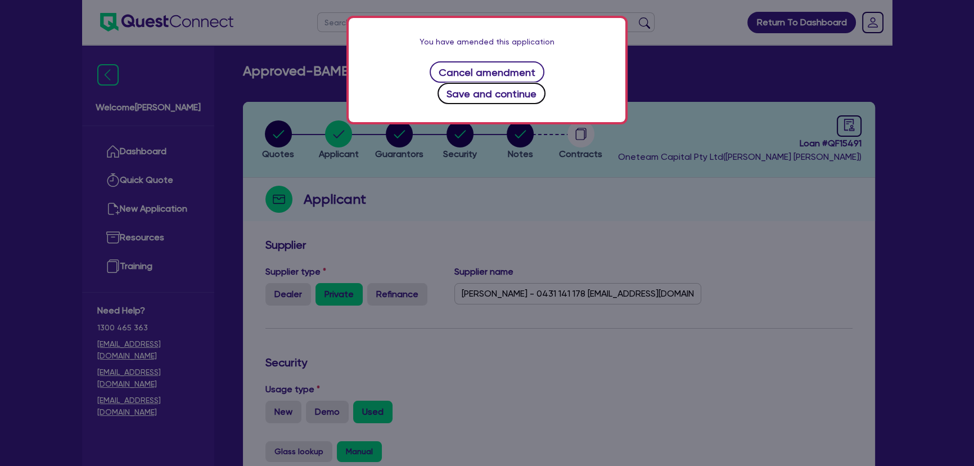
click at [536, 83] on button "Save and continue" at bounding box center [492, 93] width 109 height 21
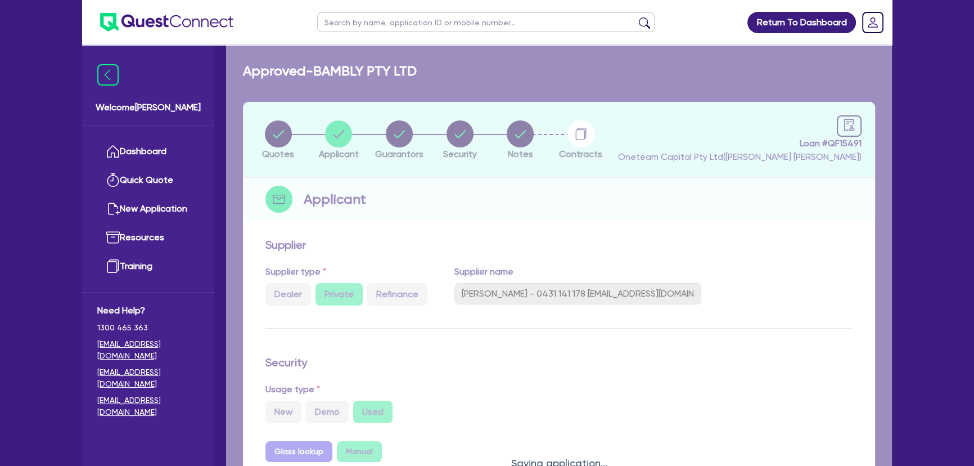
select select "COMPANY"
select select "BUILDING_CONSTRUCTION"
select select "TRADES_SERVICES_BUSINESSES_GOVERNMENT"
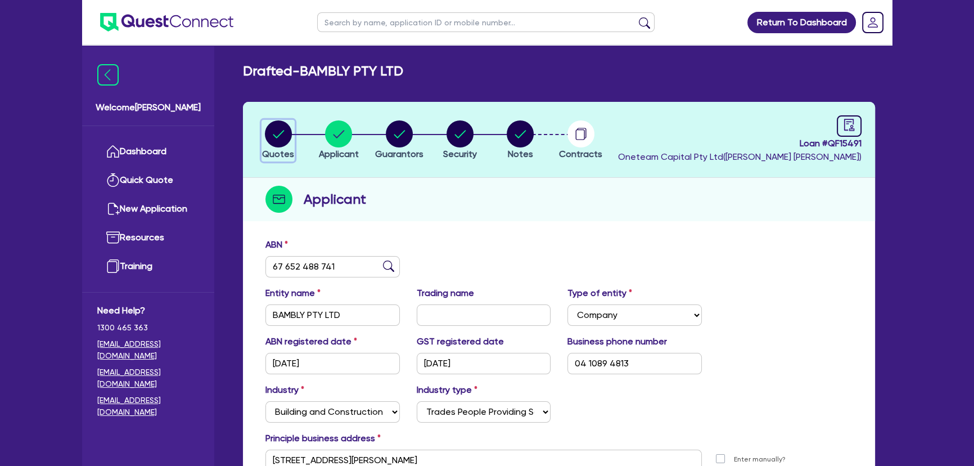
click at [291, 140] on icon "button" at bounding box center [278, 133] width 27 height 27
select select "Other"
select select "CARS_AND_LIGHT_TRUCKS"
select select "PASSENGER_VEHICLES"
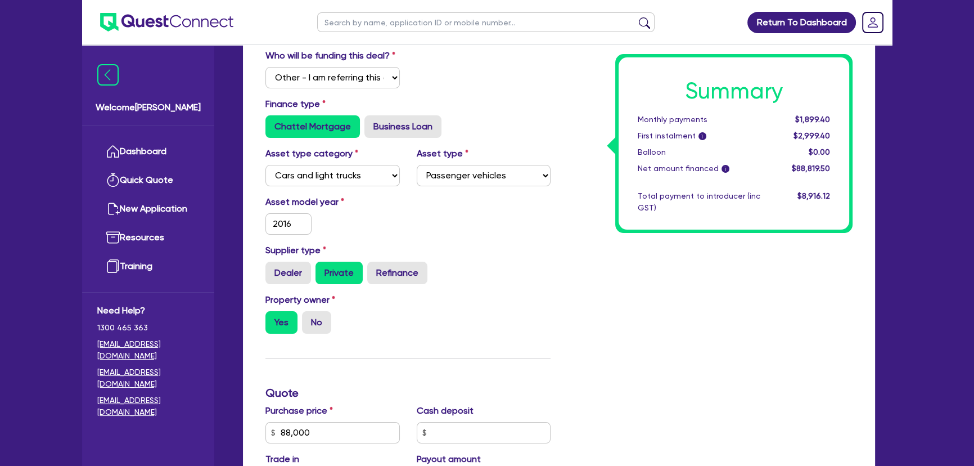
scroll to position [59, 0]
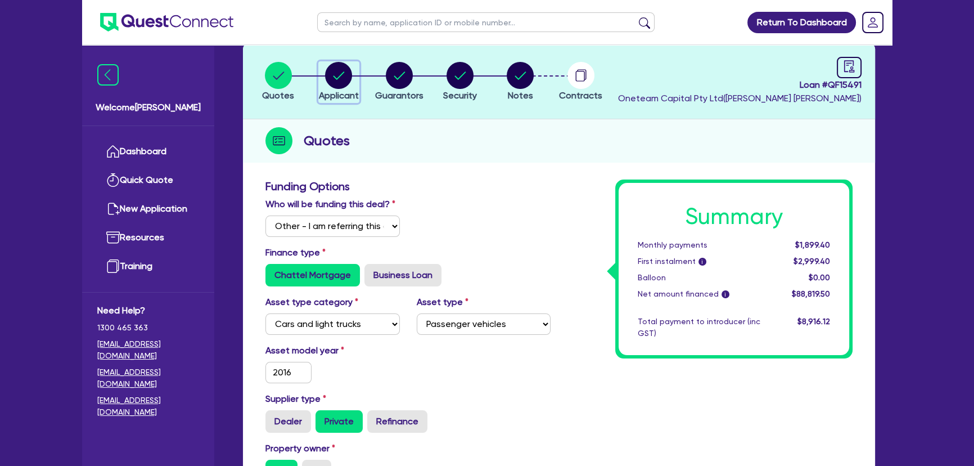
click at [338, 90] on span "Applicant" at bounding box center [339, 95] width 40 height 11
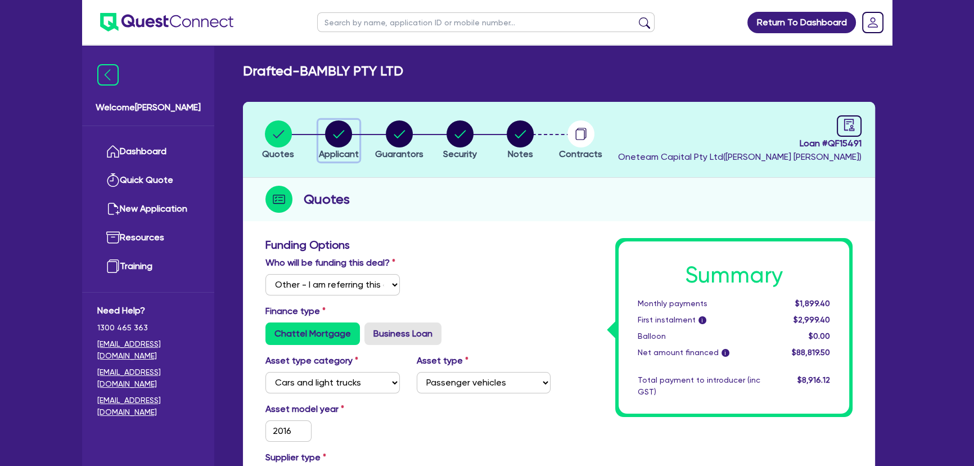
select select "COMPANY"
select select "BUILDING_CONSTRUCTION"
select select "TRADES_SERVICES_BUSINESSES_GOVERNMENT"
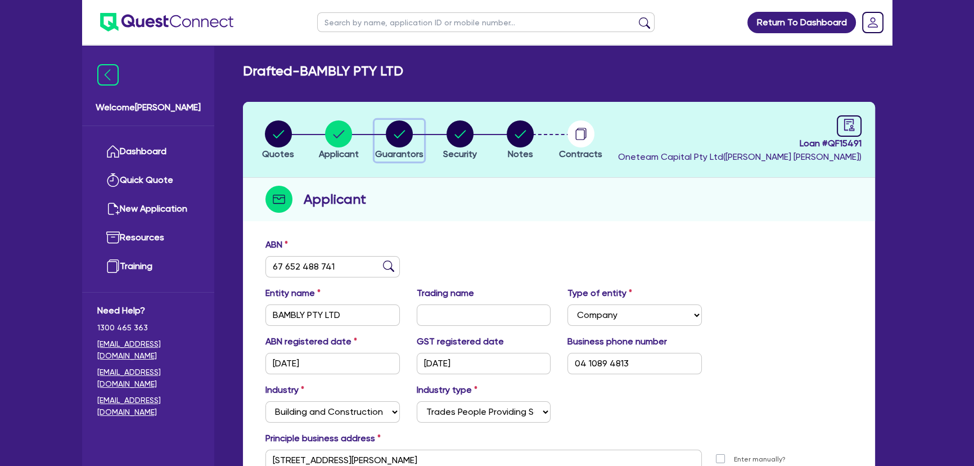
click at [399, 123] on circle "button" at bounding box center [399, 133] width 27 height 27
select select "MR"
select select "VIC"
select select "SINGLE"
select select "PROPERTY"
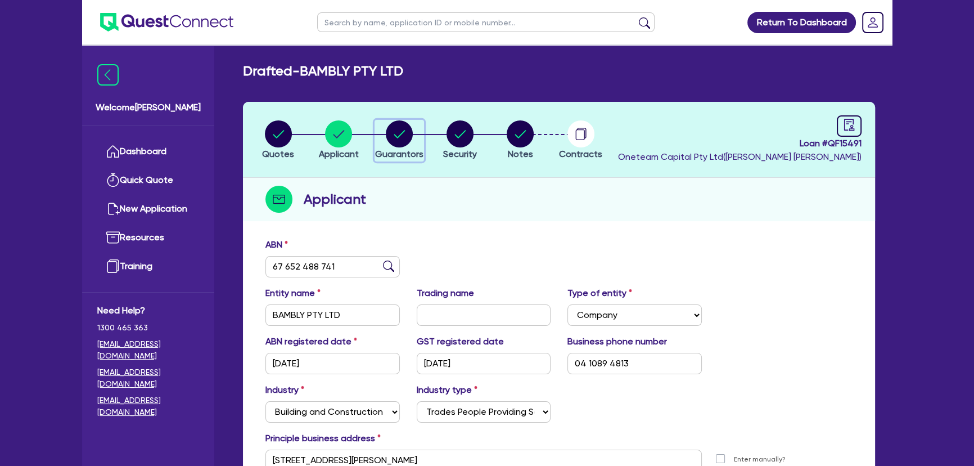
select select "TRUCK"
select select "TRAILER"
select select "EQUIPMENT"
select select "CASH"
select select "MORTGAGE"
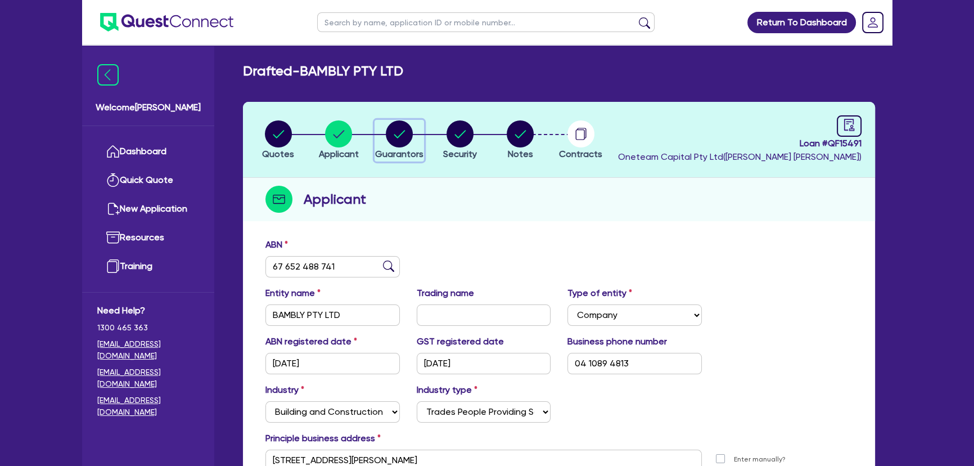
select select "TRUCK_LOAN"
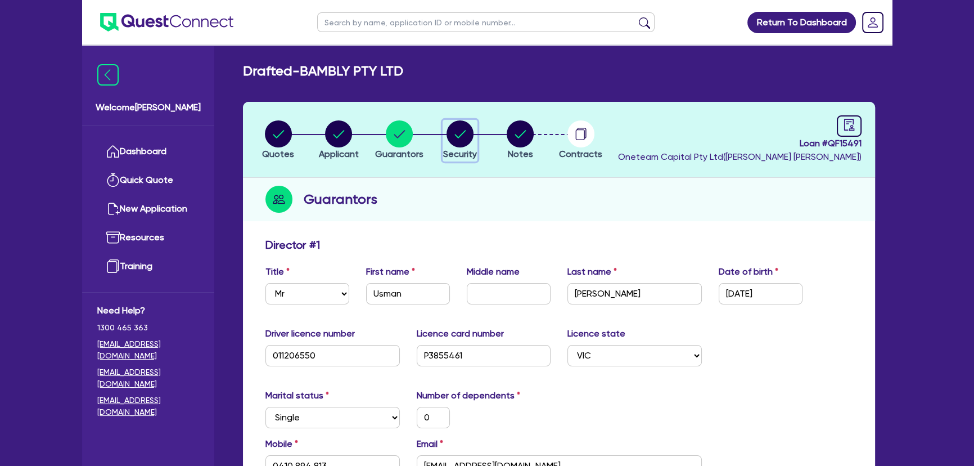
click at [458, 127] on circle "button" at bounding box center [460, 133] width 27 height 27
select select "CARS_AND_LIGHT_TRUCKS"
select select "PASSENGER_VEHICLES"
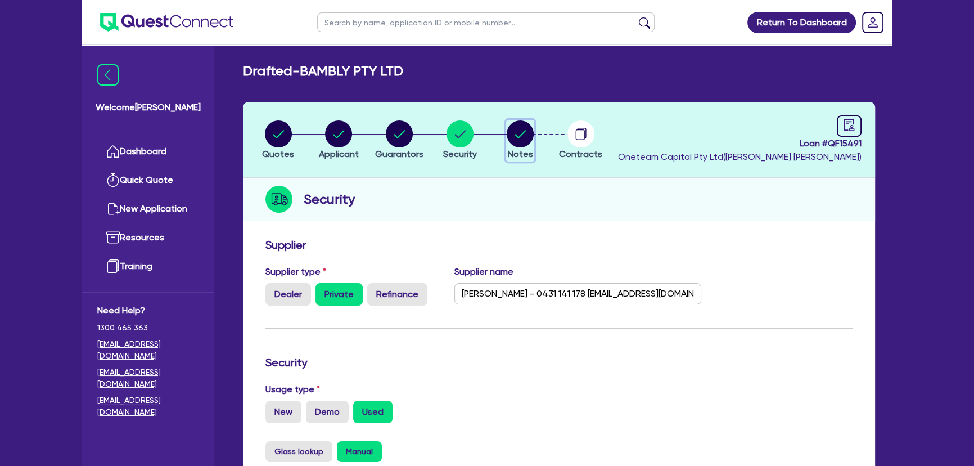
click at [518, 147] on button "Notes" at bounding box center [520, 141] width 28 height 42
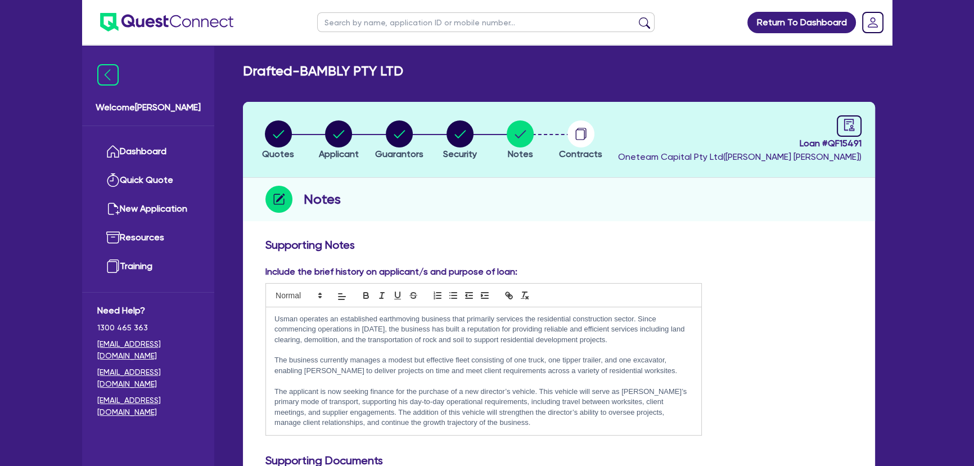
click at [191, 18] on img at bounding box center [166, 22] width 133 height 19
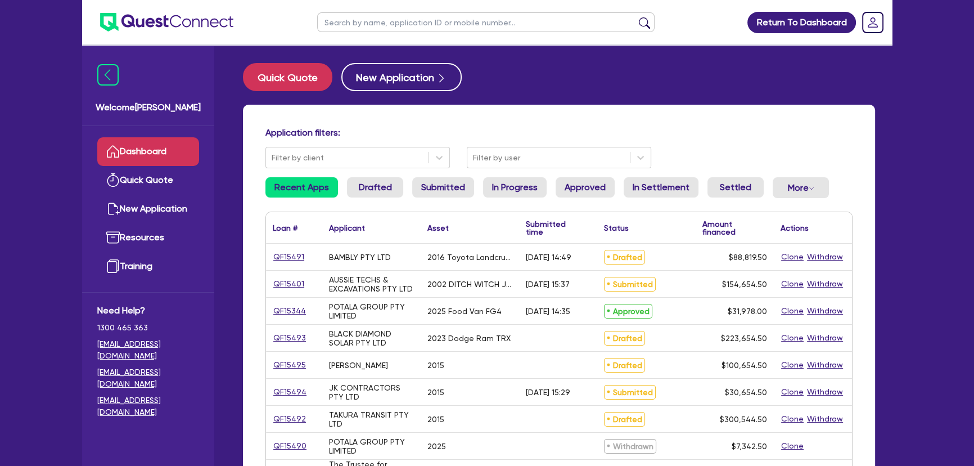
click at [358, 28] on input "text" at bounding box center [486, 22] width 338 height 20
click at [786, 258] on button "Clone" at bounding box center [793, 256] width 24 height 13
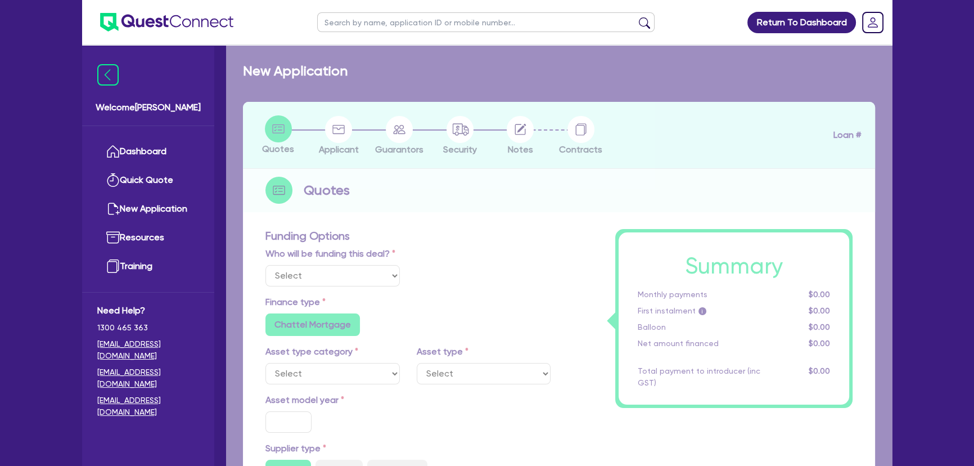
select select "Other"
radio input "true"
radio input "false"
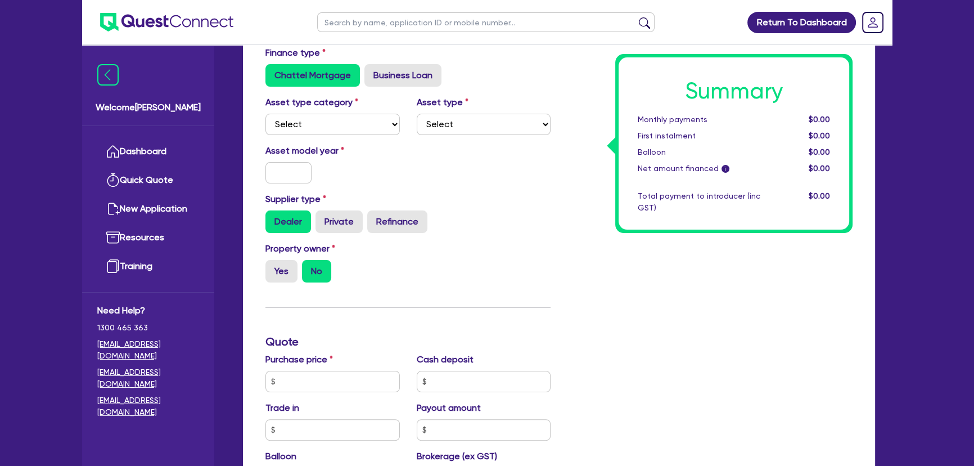
scroll to position [204, 0]
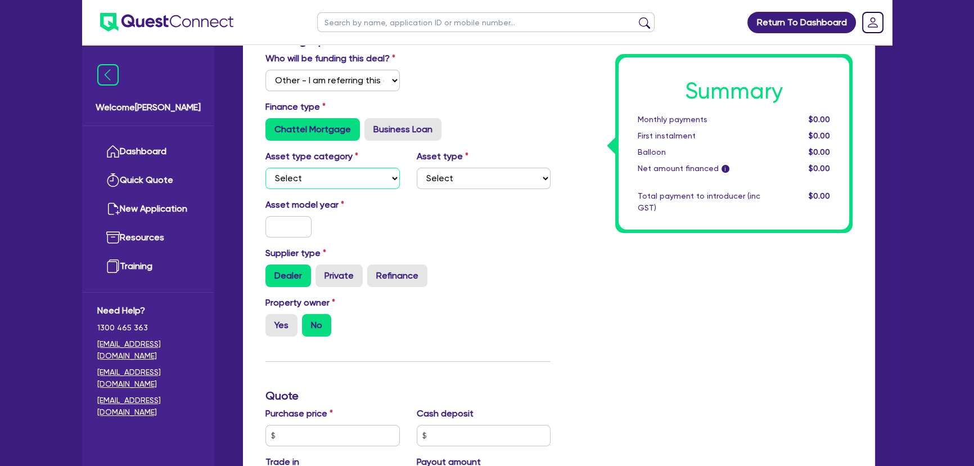
click at [325, 178] on select "Select Cars and light trucks Primary assets Secondary assets Tertiary assets" at bounding box center [333, 178] width 134 height 21
select select "CARS_AND_LIGHT_TRUCKS"
click at [266, 168] on select "Select Cars and light trucks Primary assets Secondary assets Tertiary assets" at bounding box center [333, 178] width 134 height 21
click at [317, 180] on select "Select Cars and light trucks Primary assets Secondary assets Tertiary assets" at bounding box center [333, 178] width 134 height 21
click at [266, 168] on select "Select Cars and light trucks Primary assets Secondary assets Tertiary assets" at bounding box center [333, 178] width 134 height 21
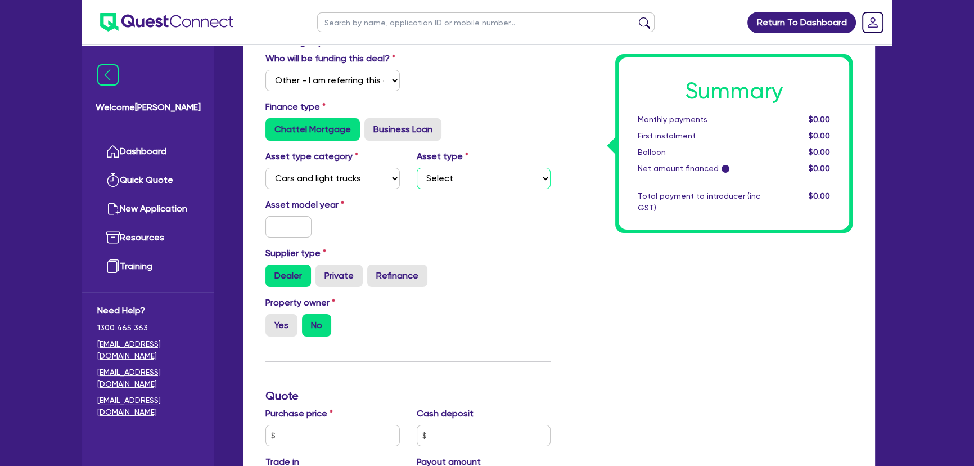
click at [447, 168] on select "Select Passenger vehicles Vans and utes Light trucks up to 4.5 tonne" at bounding box center [484, 178] width 134 height 21
select select "PASSENGER_VEHICLES"
click at [417, 168] on select "Select Passenger vehicles Vans and utes Light trucks up to 4.5 tonne" at bounding box center [484, 178] width 134 height 21
click at [295, 226] on input "text" at bounding box center [289, 226] width 46 height 21
click at [298, 231] on input "20" at bounding box center [289, 226] width 46 height 21
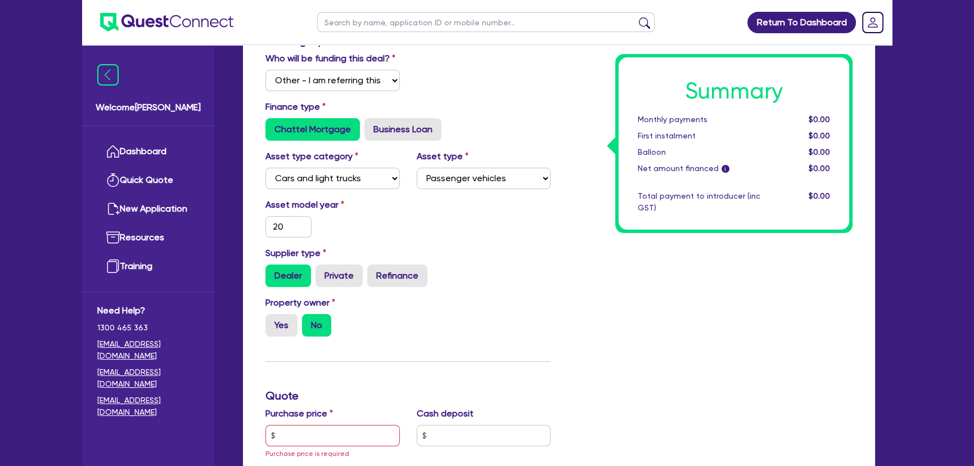
click at [290, 237] on input "20" at bounding box center [289, 226] width 46 height 21
type input "2014"
click at [282, 314] on label "Yes" at bounding box center [282, 325] width 32 height 23
click at [273, 314] on input "Yes" at bounding box center [269, 317] width 7 height 7
radio input "true"
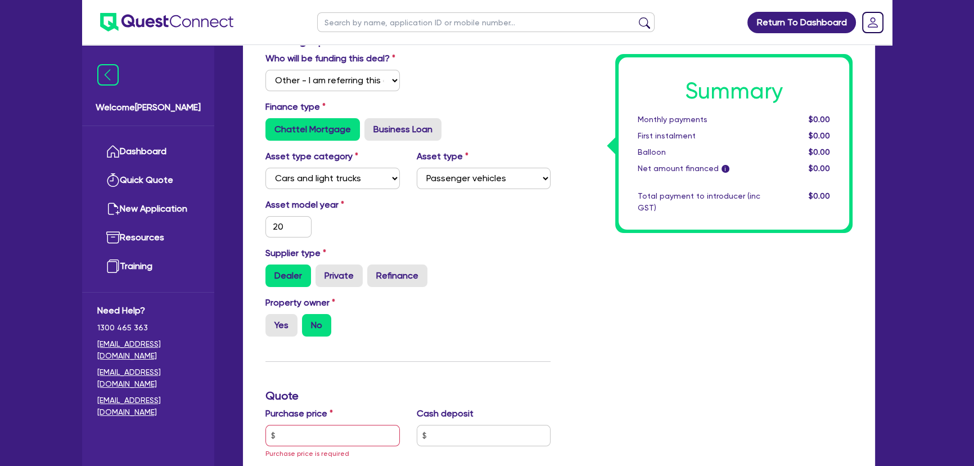
click at [329, 425] on input "text" at bounding box center [333, 435] width 134 height 21
click at [285, 425] on input "text" at bounding box center [333, 435] width 134 height 21
type input "67,000"
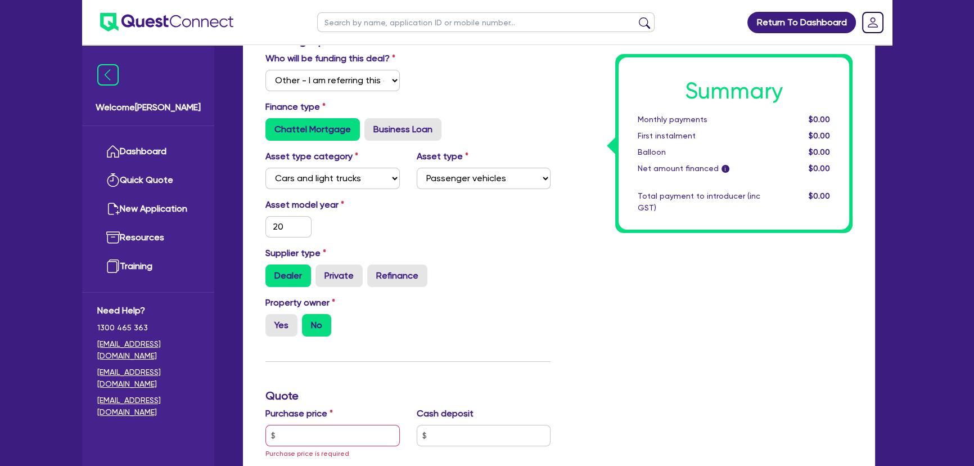
type input "9.75"
type input "7.27"
click at [611, 261] on div "Summary Monthly payments $1,417.64 First instalment $1,417.64 Balloon $0.00 Net…" at bounding box center [710, 409] width 302 height 750
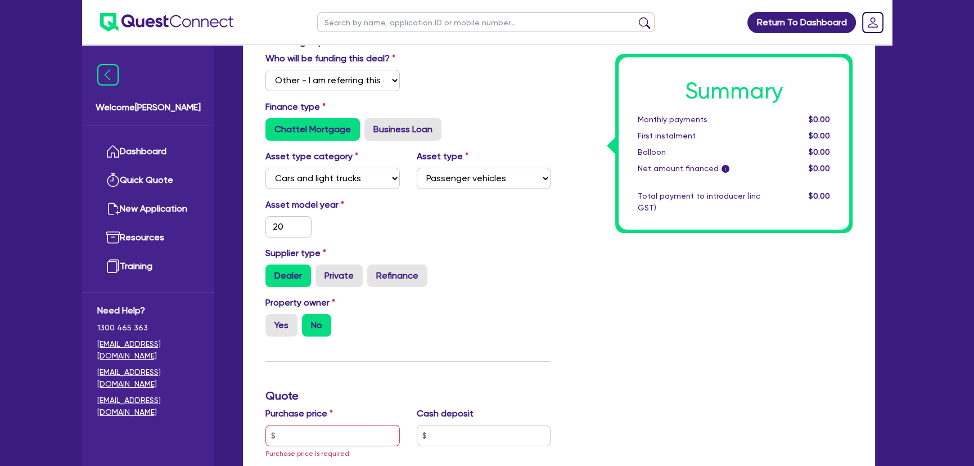
scroll to position [573, 0]
type input "4,918.48"
type input "6"
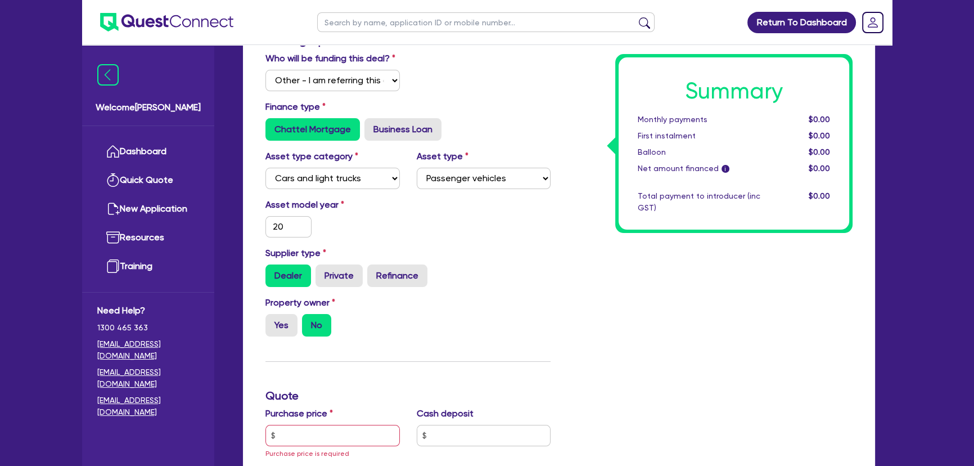
type input "4,918.48"
type input "64"
type input "4,918.48"
type input "649"
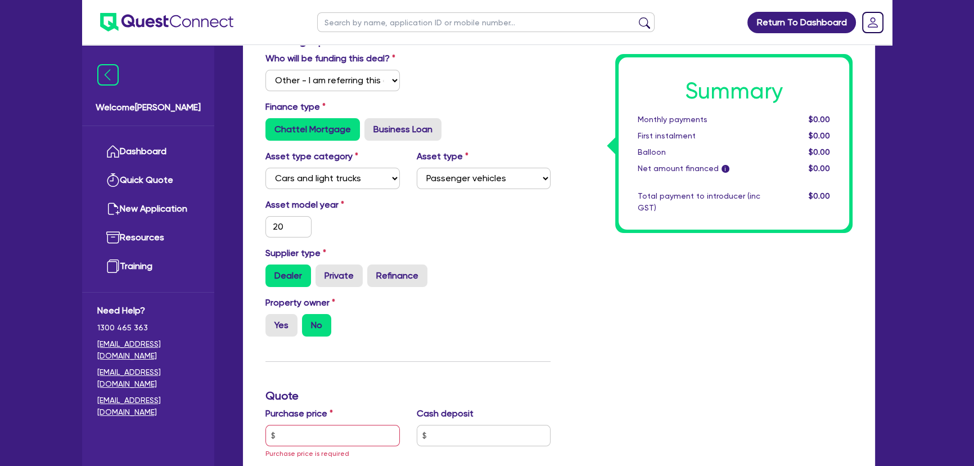
type input "4,922.8"
type input "1"
type input "4,922.8"
type input "12"
type input "4,922.8"
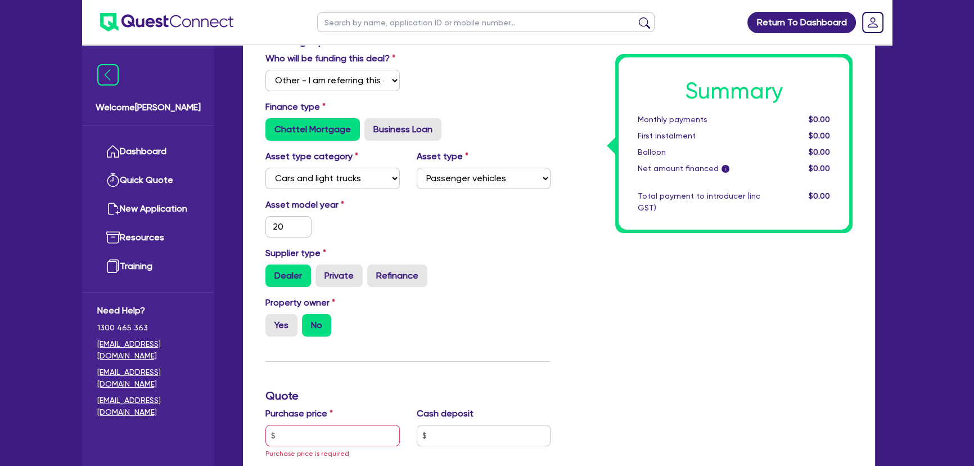
type input "127"
type input "4,922.8"
type input "12"
type input "4,922.8"
type input "1"
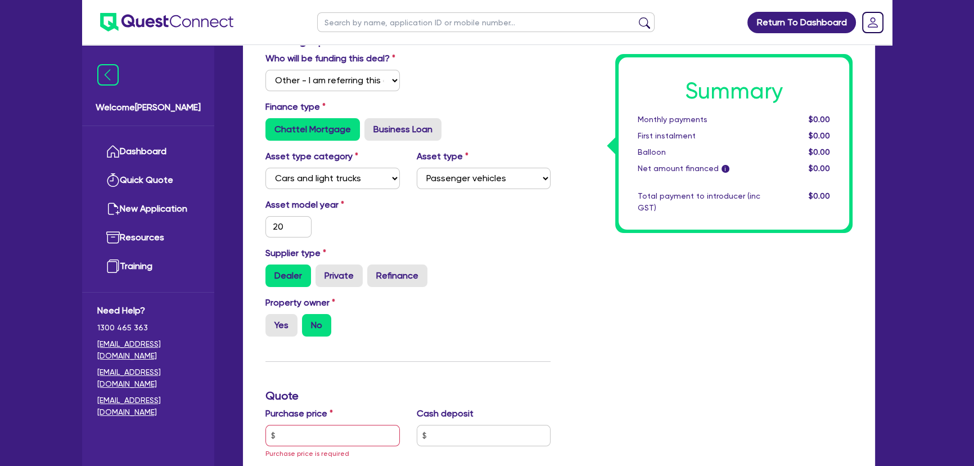
type input "4,922.8"
type input "12"
type input "4,922.8"
type input "127"
type input "4,922.8"
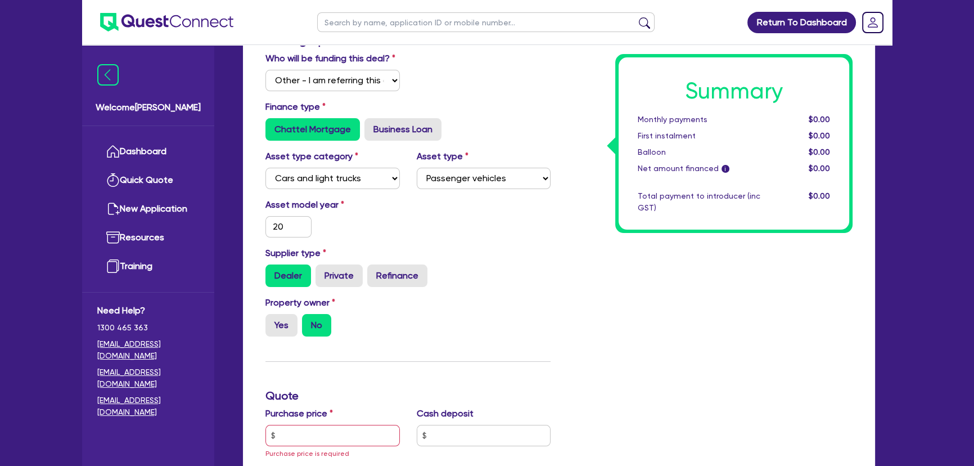
type input "1,272"
type input "4,922.8"
type input "1,272."
type input "4,922.8"
type input "1,272.7"
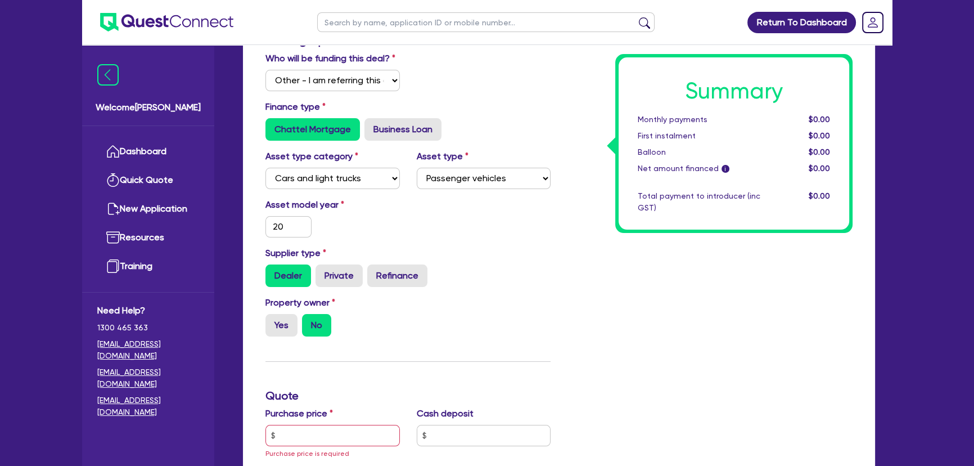
type input "4,922.8"
type input "1,272.73"
click at [681, 311] on div "Summary Monthly payments $1,532.35 First instalment $1,532.35 Balloon $0.00 Net…" at bounding box center [710, 409] width 302 height 750
type input "4,922.8"
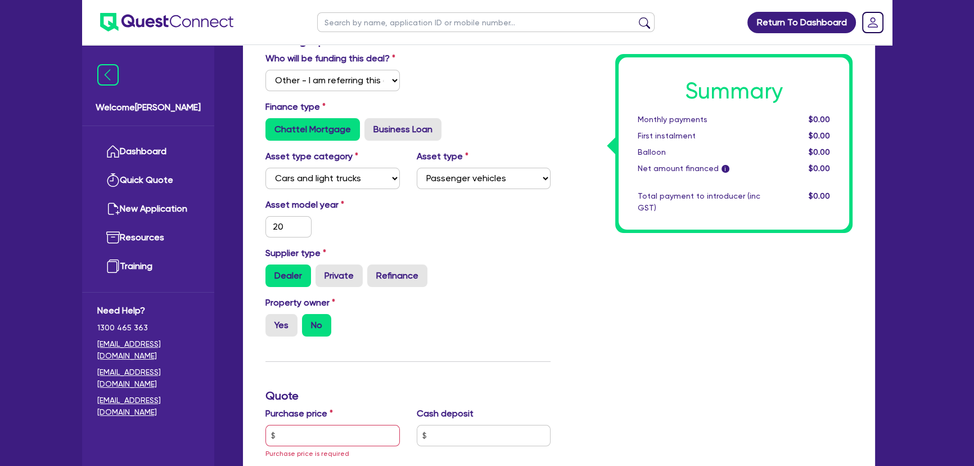
select select "COMPANY"
select select "BUILDING_CONSTRUCTION"
select select "TRADES_SERVICES_BUSINESSES_GOVERNMENT"
click icon "button"
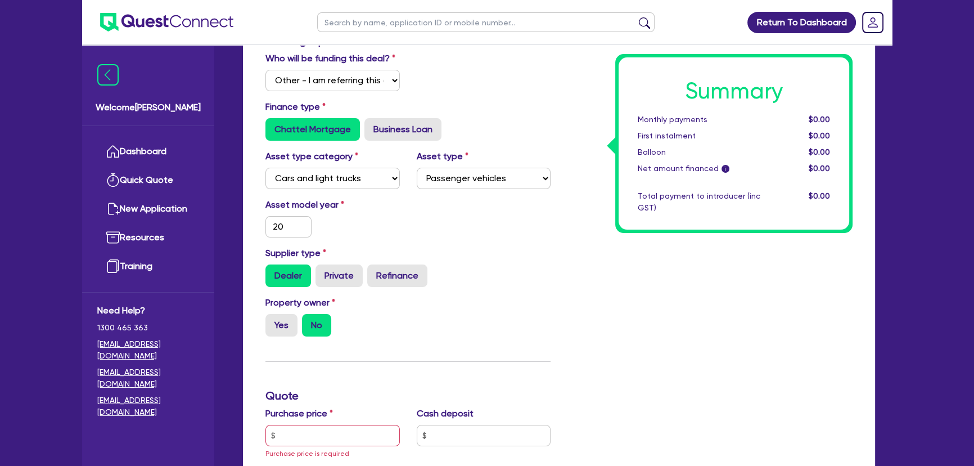
select select "MR"
select select "VIC"
select select "SINGLE"
select select "PROPERTY"
select select "TRUCK"
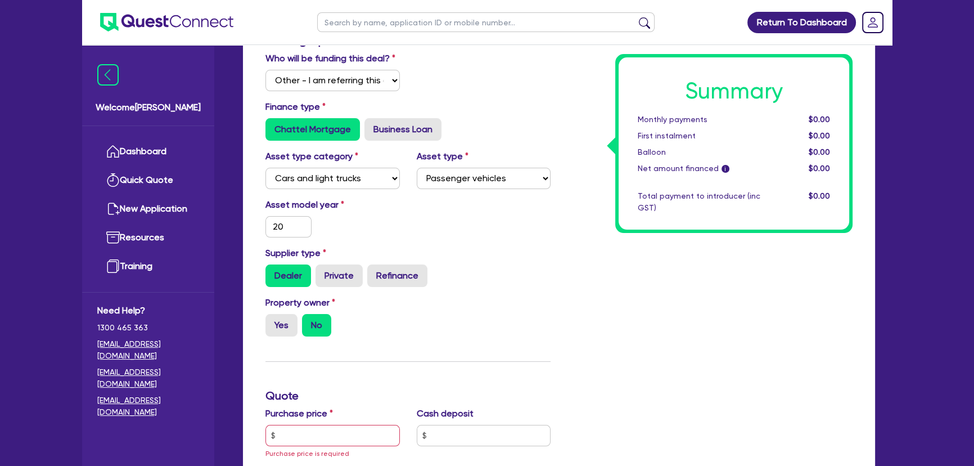
select select "TRAILER"
select select "EQUIPMENT"
select select "CASH"
select select "MORTGAGE"
select select "TRUCK_LOAN"
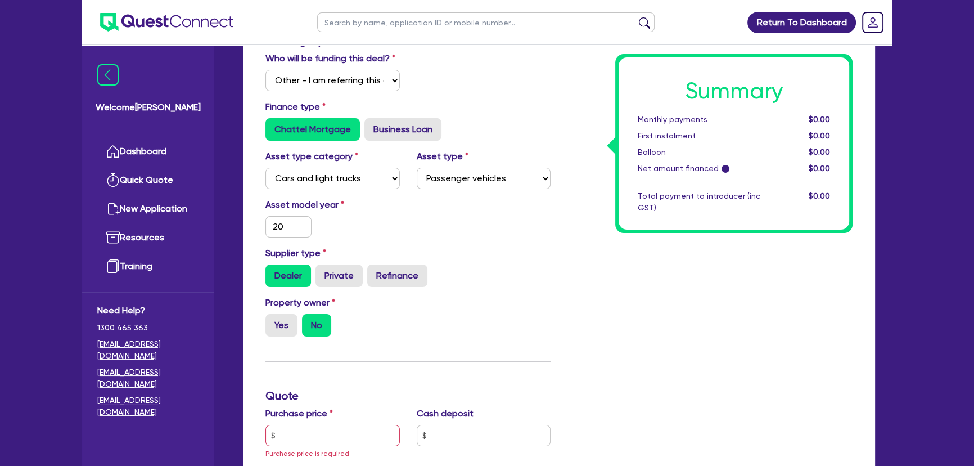
type input "0"
type input "0410 894 813"
type input "750,000"
type input "100,000"
type input "30,000"
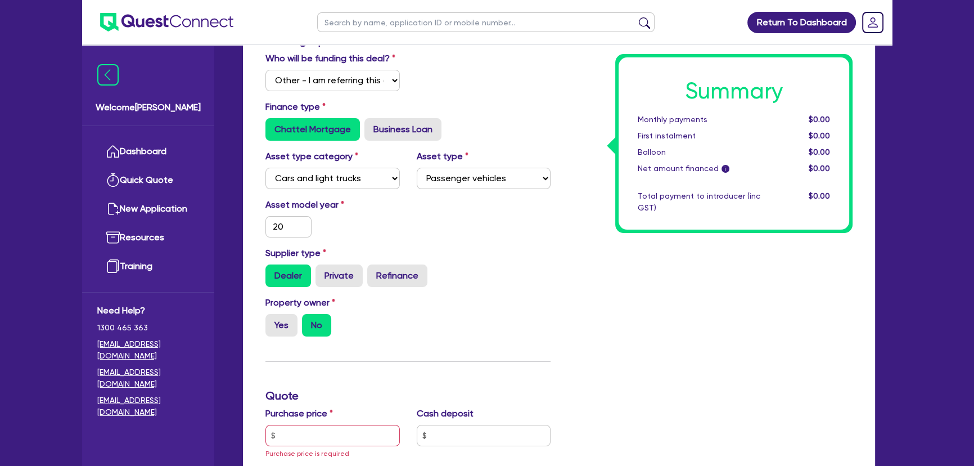
type input "40,000"
type input "15,000"
type input "500,000"
type input "3,200"
type input "100,000"
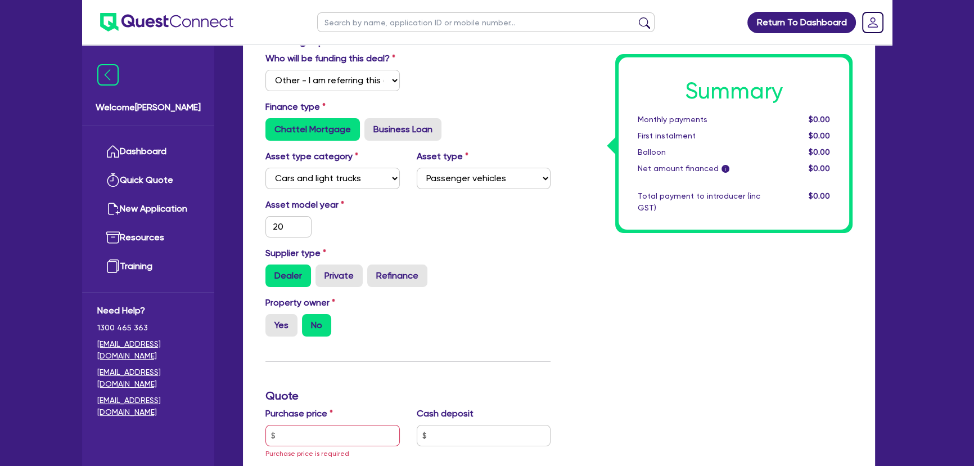
type input "1,750"
click button "Next"
select select "CARS_AND_LIGHT_TRUCKS"
select select "PASSENGER_VEHICLES"
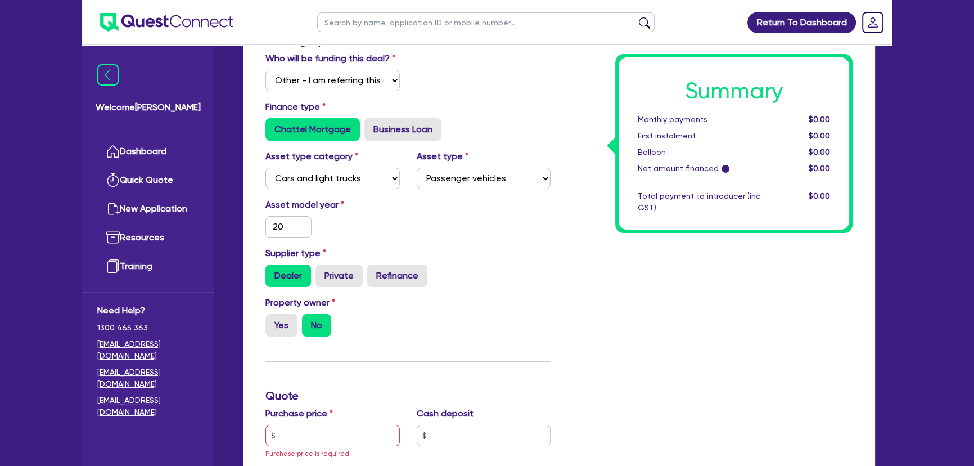
scroll to position [358, 0]
click input "text"
type input "Ford Ranger"
click input "text"
type input "XLT"
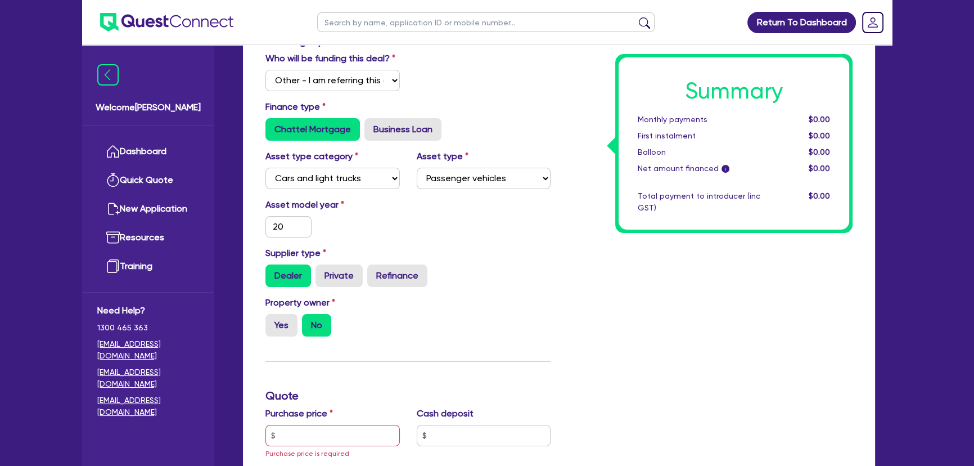
click input "text"
drag, startPoint x: 267, startPoint y: 198, endPoint x: 324, endPoint y: 204, distance: 57.7
click input "2014"
click input "text"
paste input "2014"
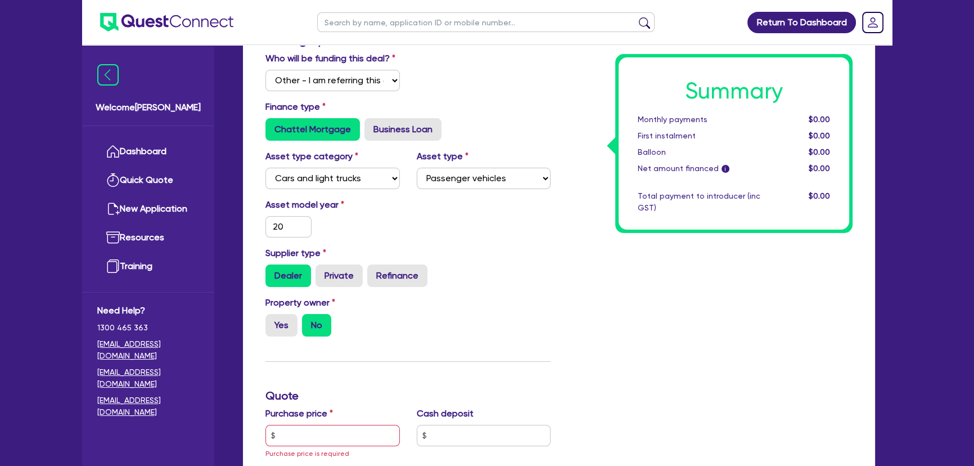
drag, startPoint x: 457, startPoint y: 209, endPoint x: 519, endPoint y: 197, distance: 62.4
click input "Ford Ranger"
click input "2014"
paste input "Ford Ranger"
drag, startPoint x: 269, startPoint y: 254, endPoint x: 327, endPoint y: 253, distance: 58.0
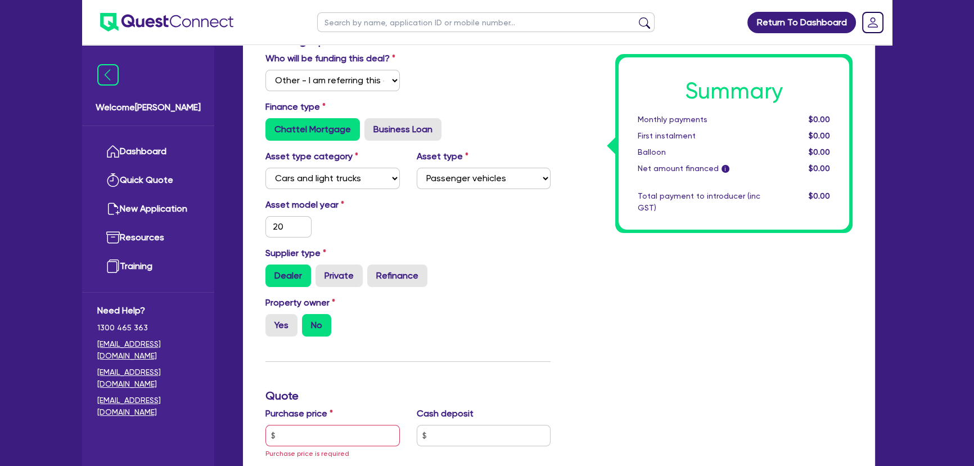
click input "XLT"
click input "2014 Ford Ranger"
paste input "XLT"
click input "2014 Ford Ranger XLT"
click input "1x 2014 Ford Ranger XLT"
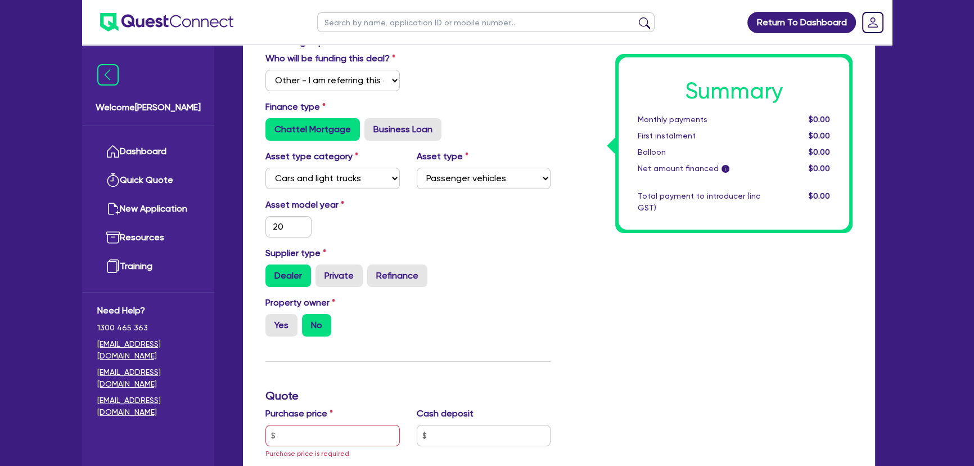
click input "1x 2014 Ford Ranger XLT + 1x 2016 Honda Odessy ($33k)"
type input "1x 2014 Ford Ranger XLT (34k) + 1x 2016 Honda Odessy ($33k)"
click button "Next"
click circle "button"
select select "CARS_AND_LIGHT_TRUCKS"
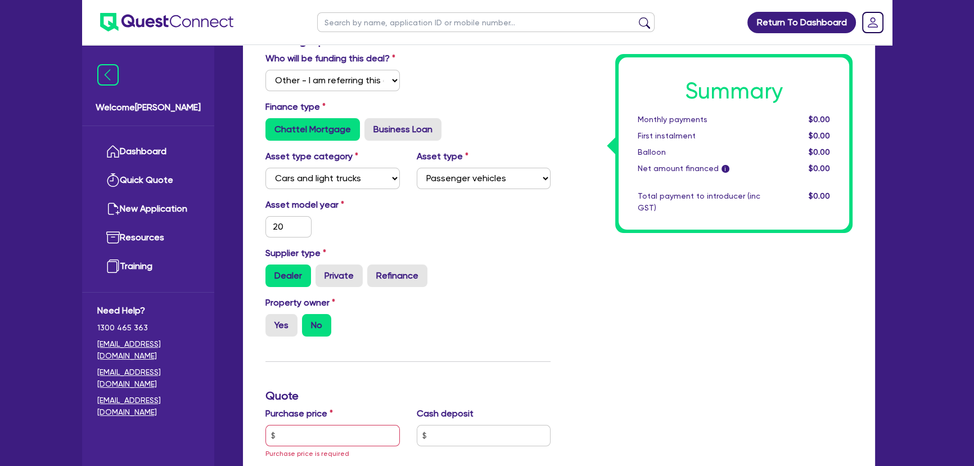
select select "PASSENGER_VEHICLES"
click at [161, 21] on img at bounding box center [166, 22] width 133 height 19
click input "text"
paste input "Muhammad Ismail - 0431 141 178 -admin@allismconstructionservices.com.au"
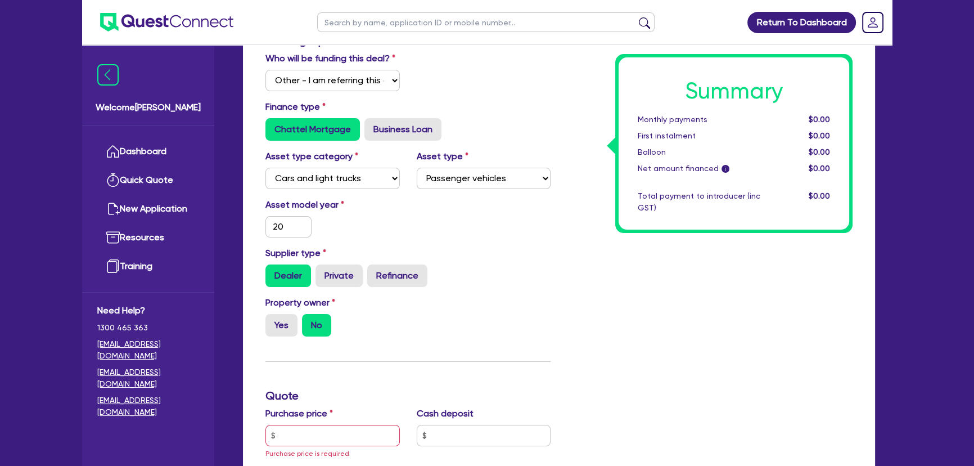
type input "Muhammad Ismail - 0431 141 178 -admin@allismconstructionservices.com.au"
click button "Next"
click div
click label "By ticking this box, I declare that I have fulfilled my responsibilities under …"
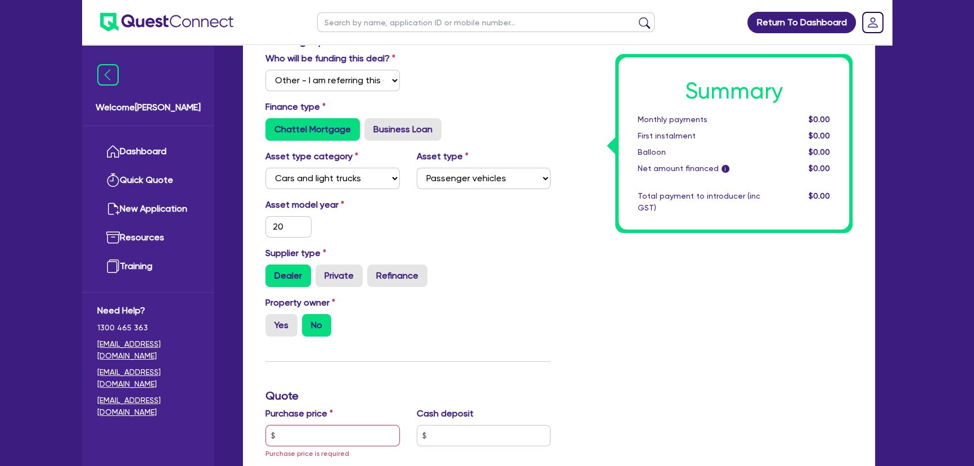
click input "By ticking this box, I declare that I have fulfilled my responsibilities under …"
checkbox input "true"
click div "Supporting Notes Include the brief history on applicant/s and purpose of loan: …"
click button "Save and exit"
click link "QF15500"
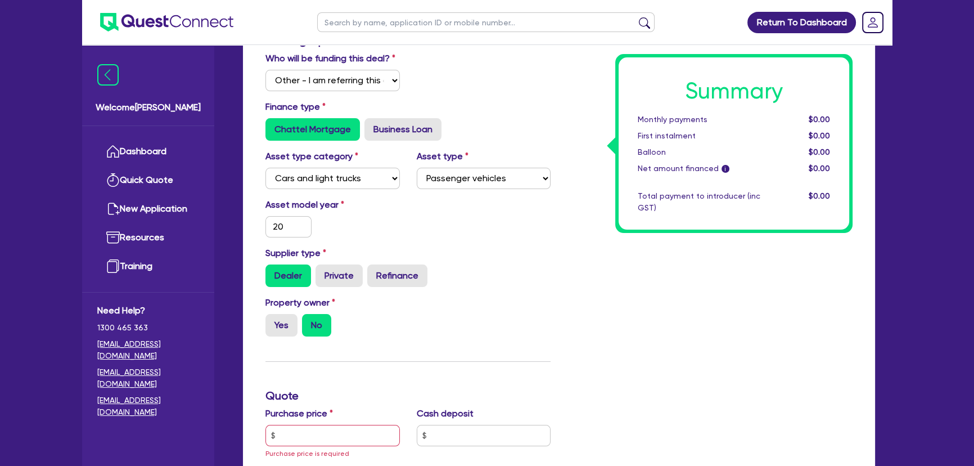
select select "Other"
select select "CARS_AND_LIGHT_TRUCKS"
select select "PASSENGER_VEHICLES"
select select "DRAFTED_NEW"
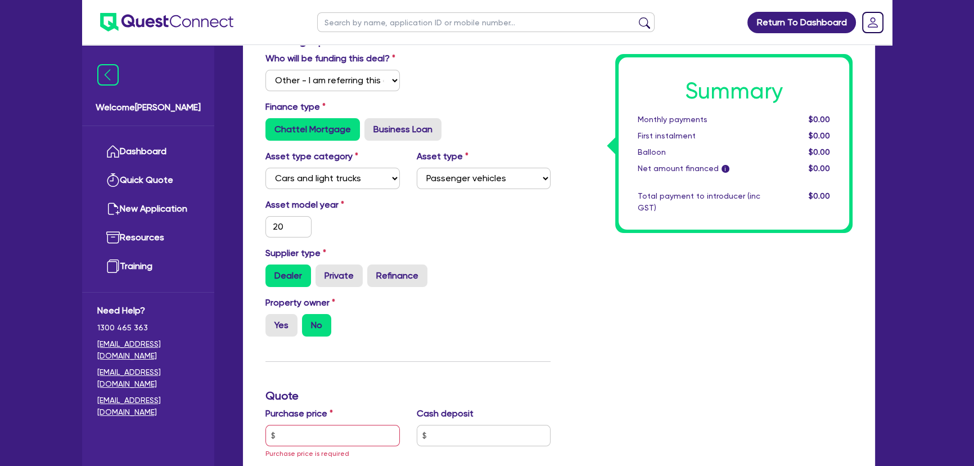
click select "Select AAMF AFS Alex Bank Angle Finance Azora Banjo BigStone BOQ Finance Brande…"
click div "Save"
click select "Select AAMF AFS Alex Bank Angle Finance Azora Banjo BigStone BOQ Finance Brande…"
select select "Angle Finance"
click select "Select AAMF AFS Alex Bank Angle Finance Azora Banjo BigStone BOQ Finance Brande…"
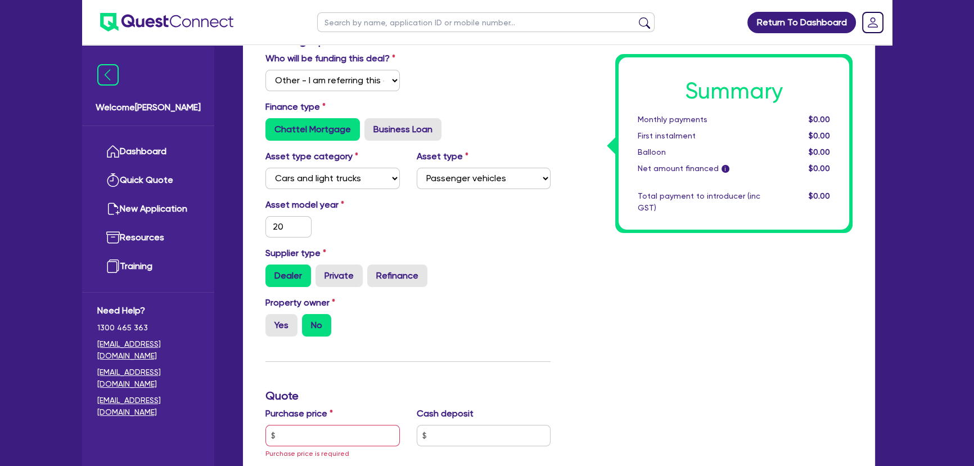
click div
click button "Save"
click li "Notes"
drag, startPoint x: 783, startPoint y: 138, endPoint x: 910, endPoint y: 140, distance: 126.6
click at [910, 140] on div "Internal notes has been saved ✕ Return To Dashboard Edit Profile Logout Welcome…" at bounding box center [487, 367] width 974 height 1142
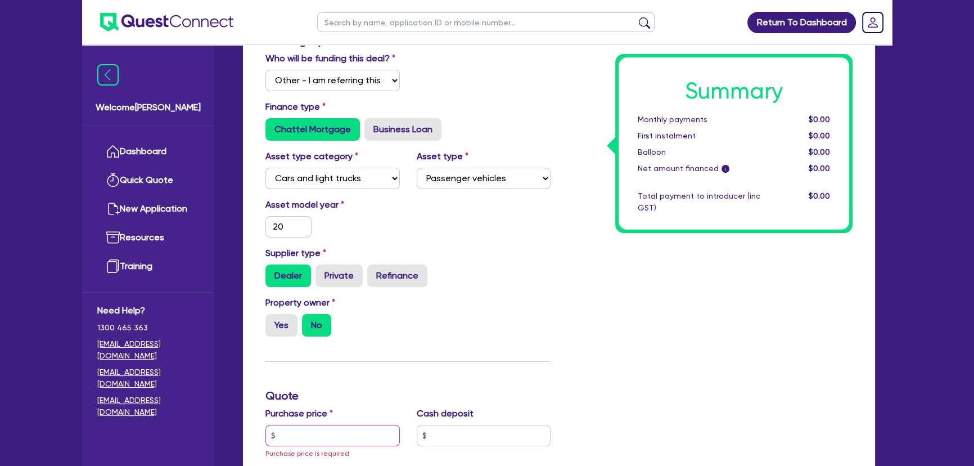
click circle "button"
click button "Submit"
click link "Return to dashboard"
